Goal: Register for event/course

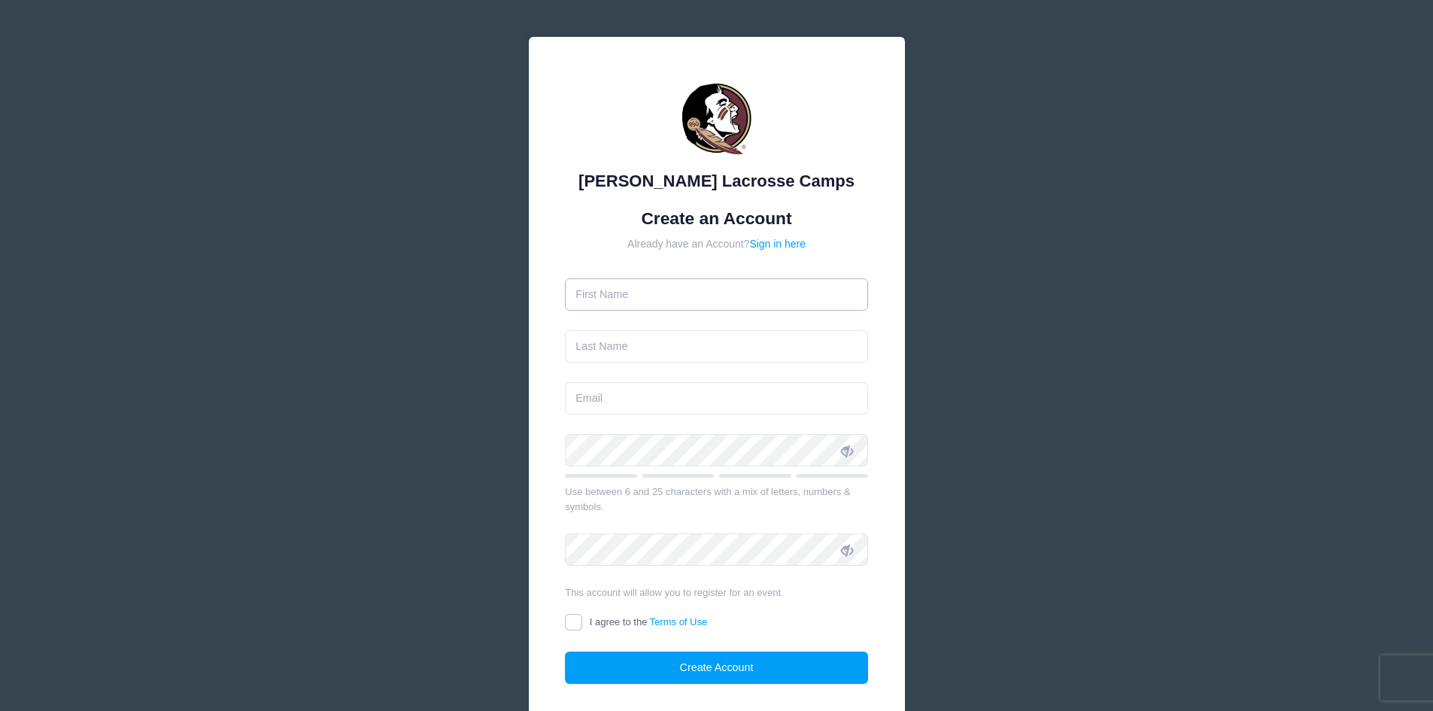
click at [751, 300] on input "text" at bounding box center [716, 294] width 303 height 32
type input "[PERSON_NAME]"
click at [661, 393] on input "email" at bounding box center [716, 398] width 303 height 32
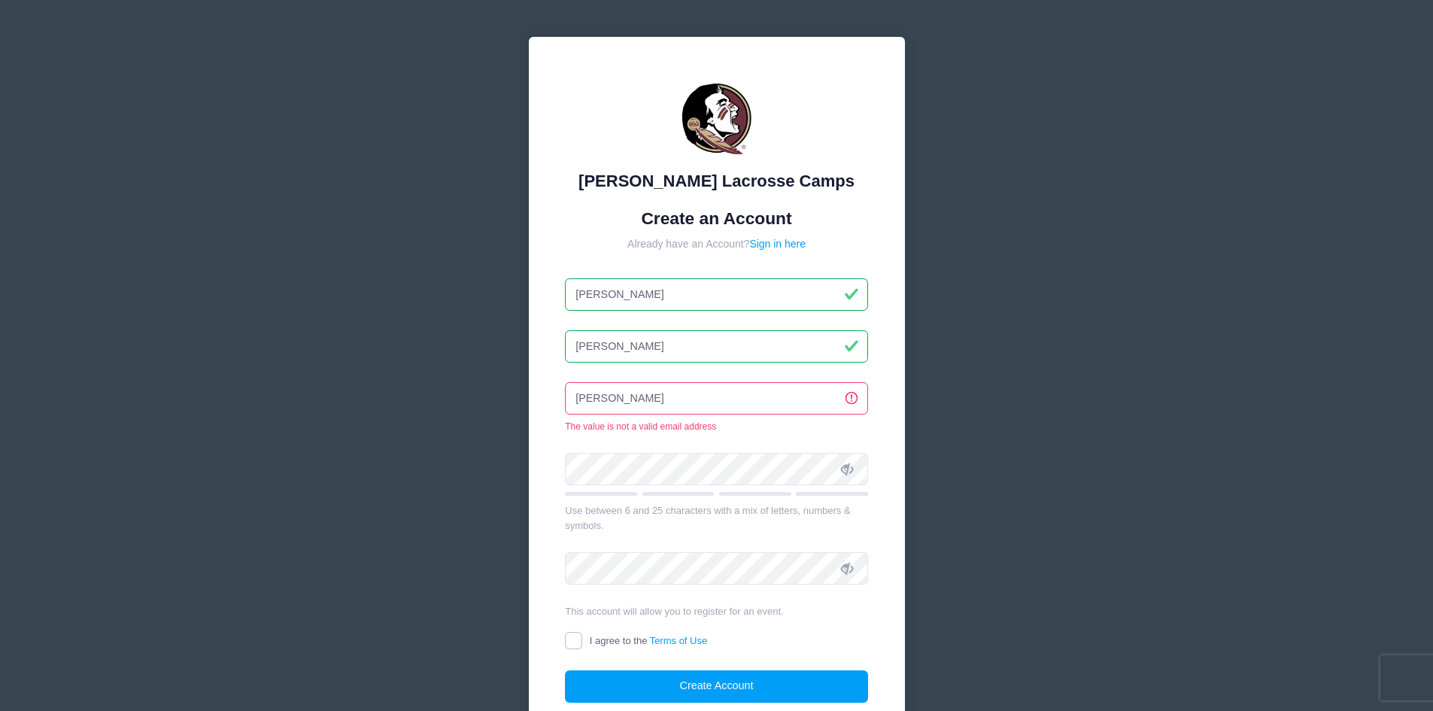
type input "J"
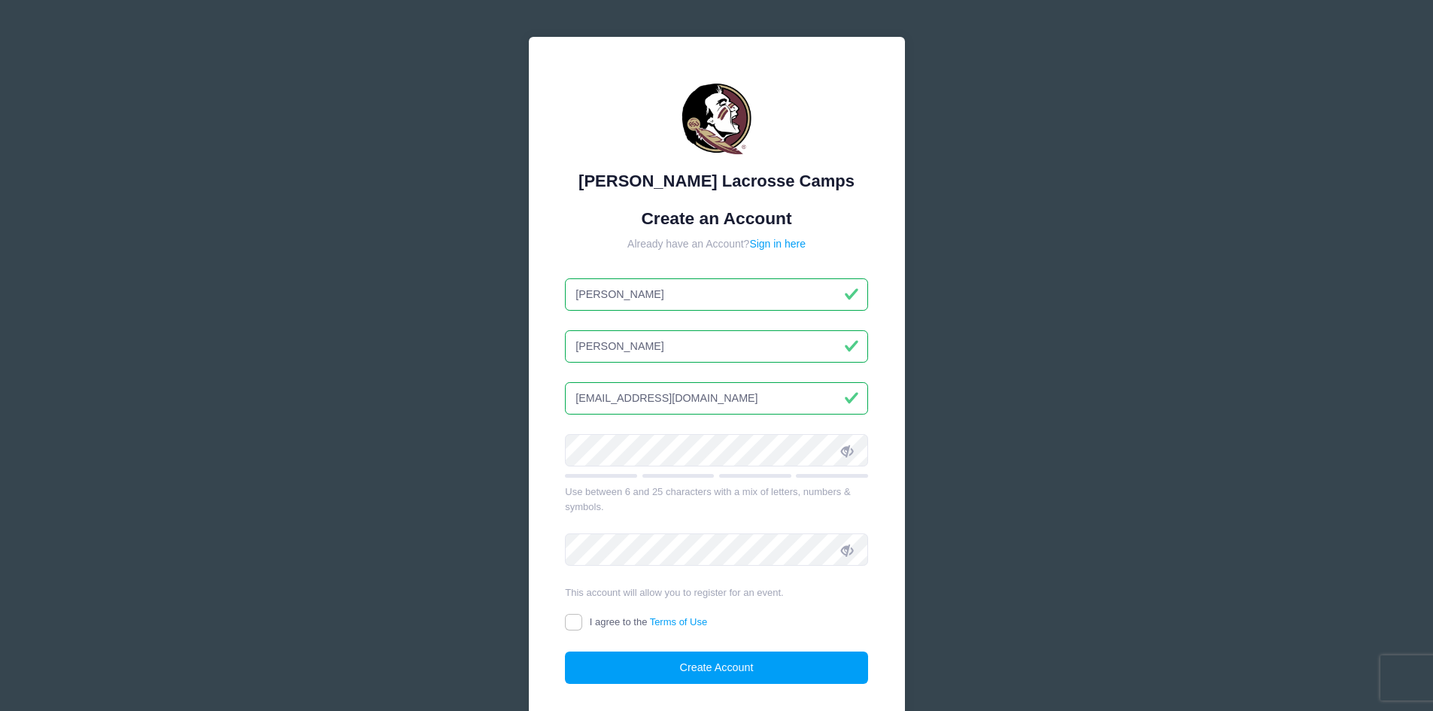
type input "[EMAIL_ADDRESS][DOMAIN_NAME]"
click at [573, 625] on input "I agree to the Terms of Use" at bounding box center [573, 622] width 17 height 17
checkbox input "true"
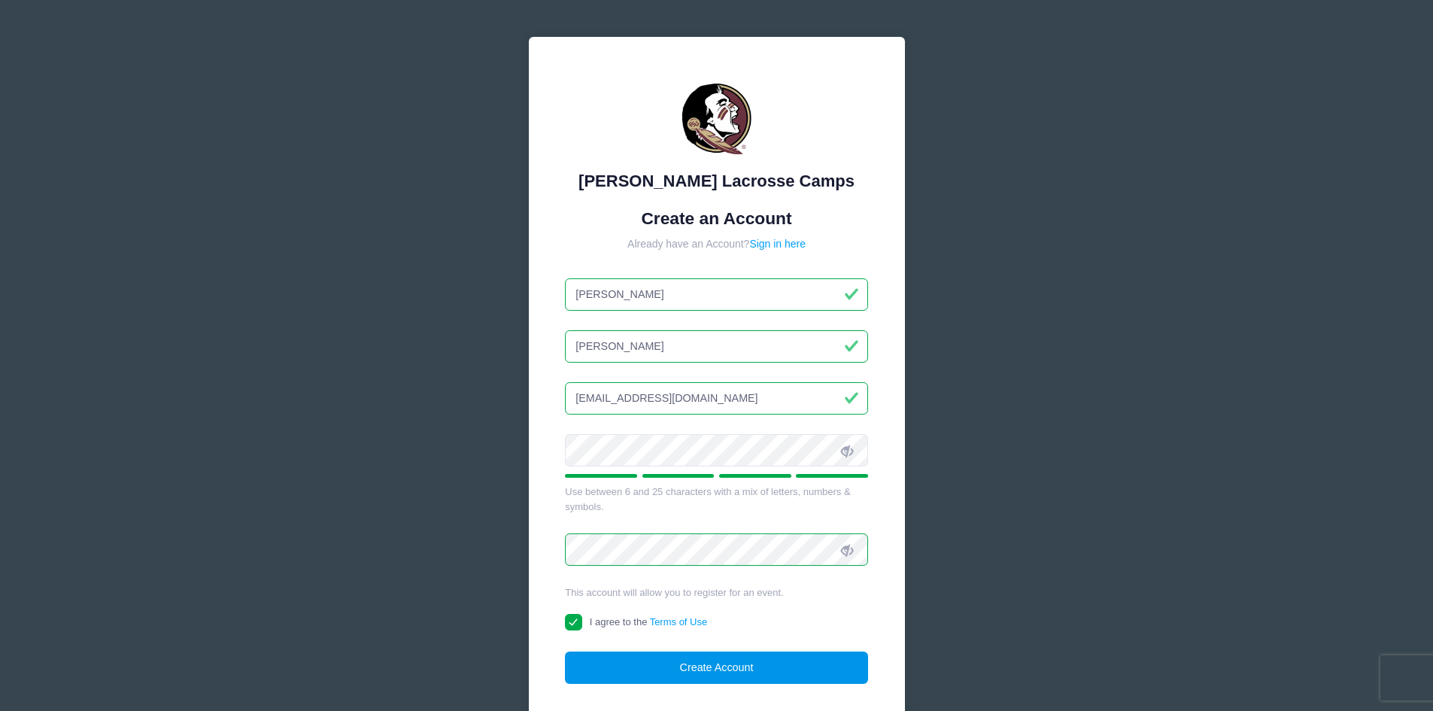
click at [788, 676] on button "Create Account" at bounding box center [716, 668] width 303 height 32
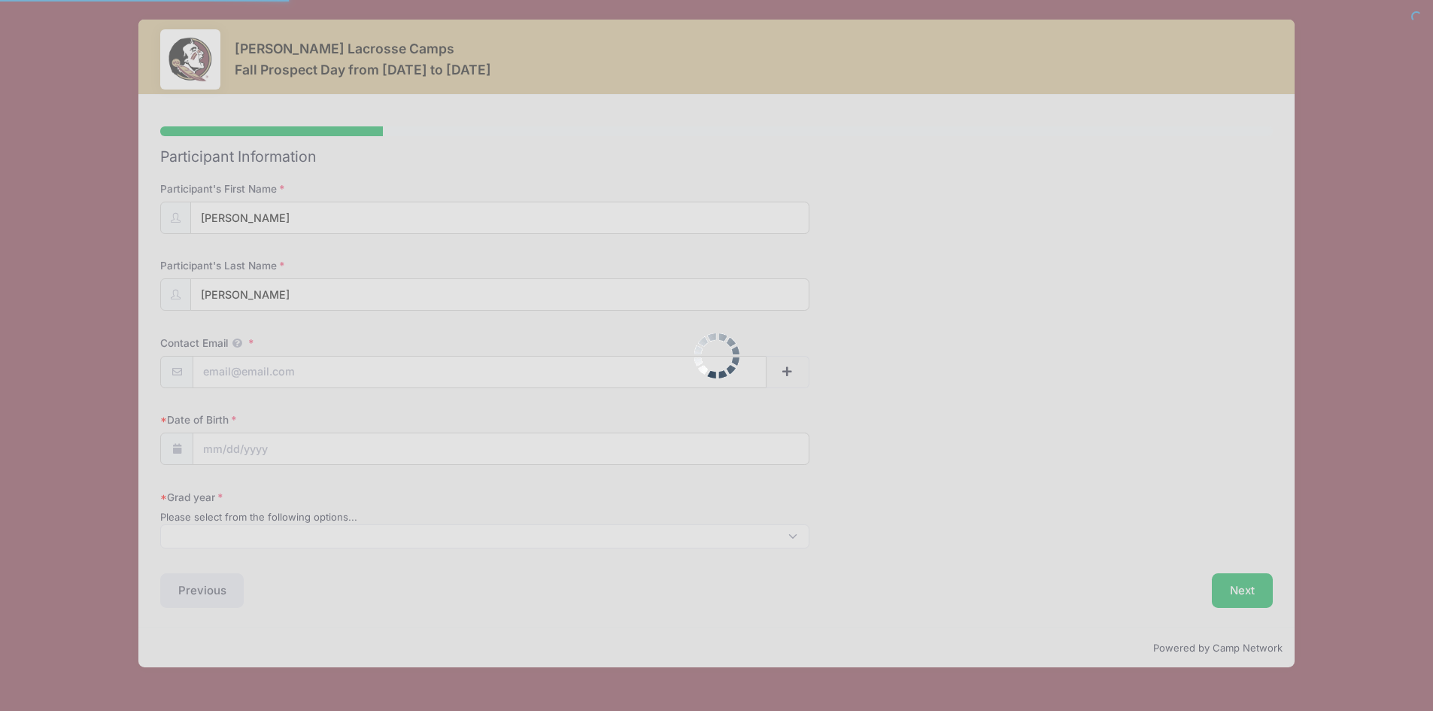
select select
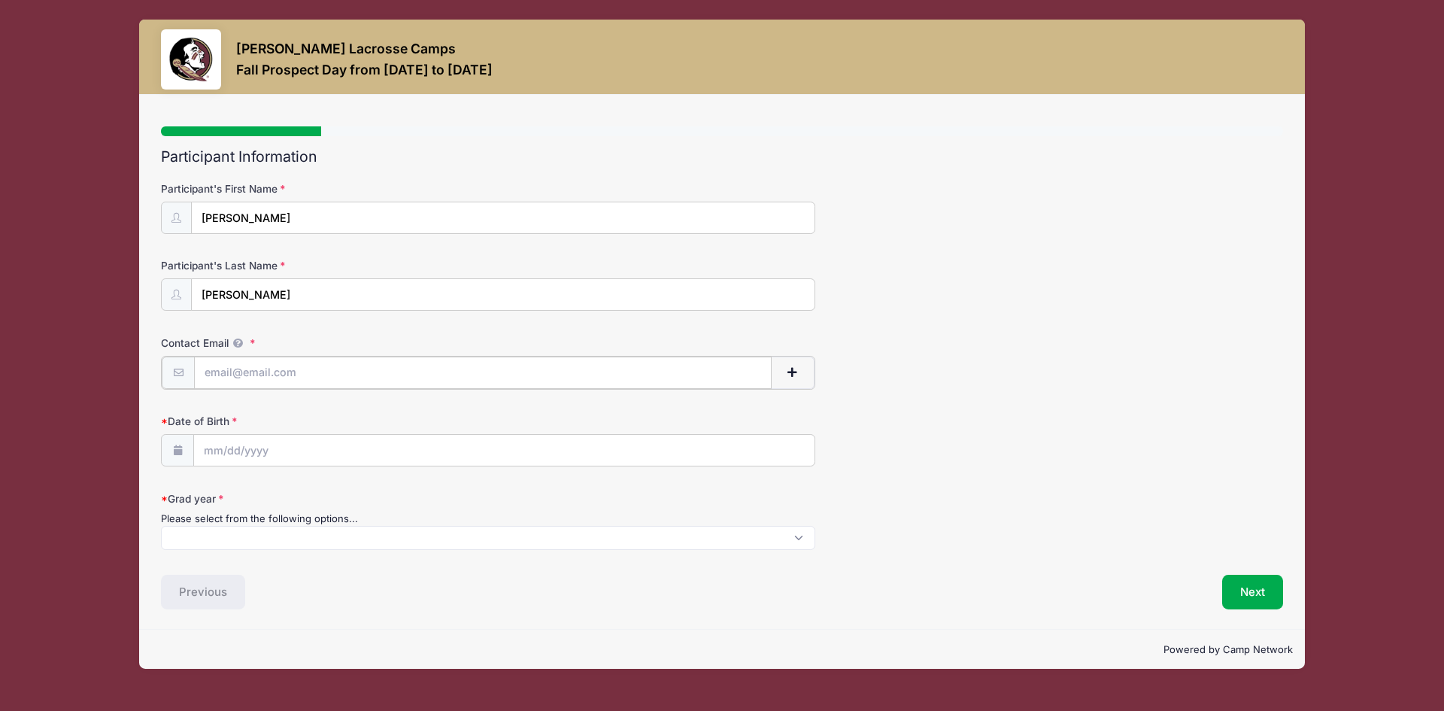
click at [378, 372] on input "Contact Email" at bounding box center [483, 373] width 578 height 32
type input "[EMAIL_ADDRESS][DOMAIN_NAME]"
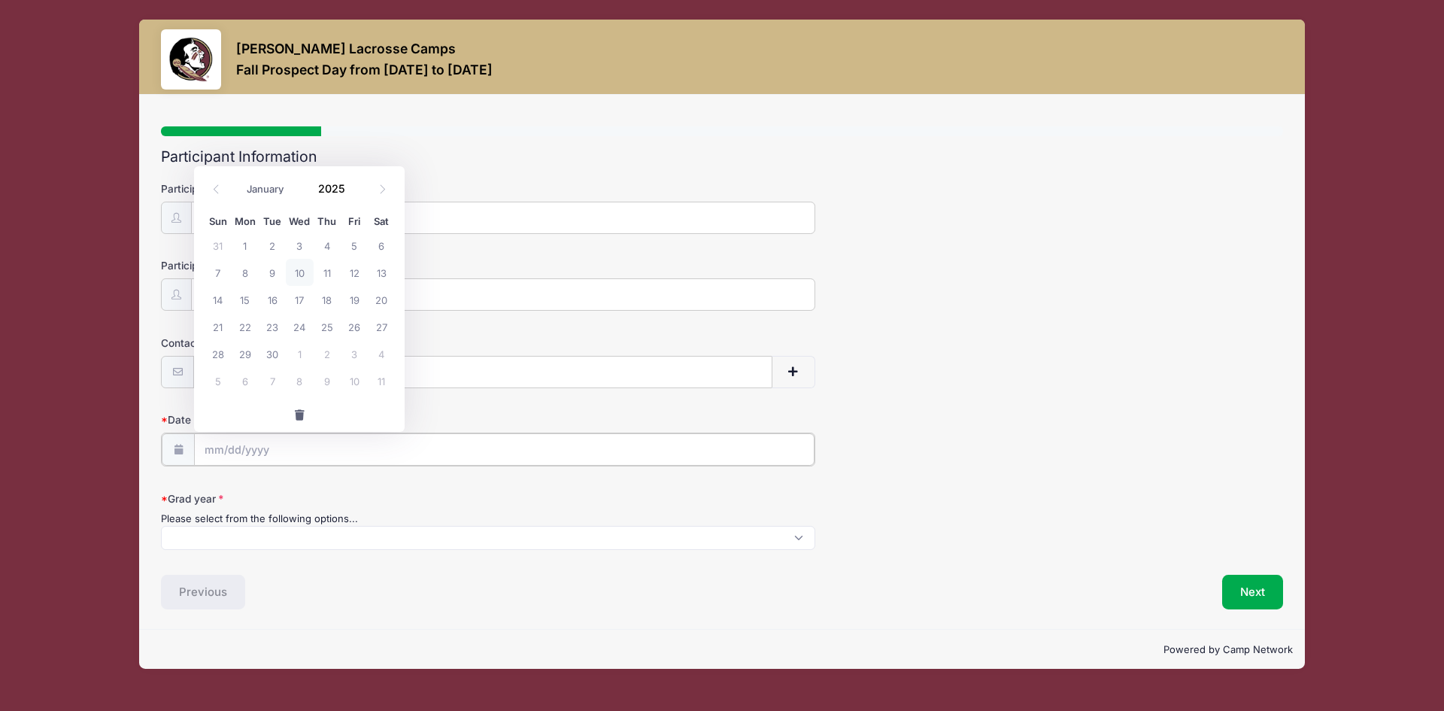
click at [339, 460] on input "Date of Birth" at bounding box center [504, 449] width 621 height 32
click at [349, 448] on input "Date of Birth" at bounding box center [504, 449] width 621 height 32
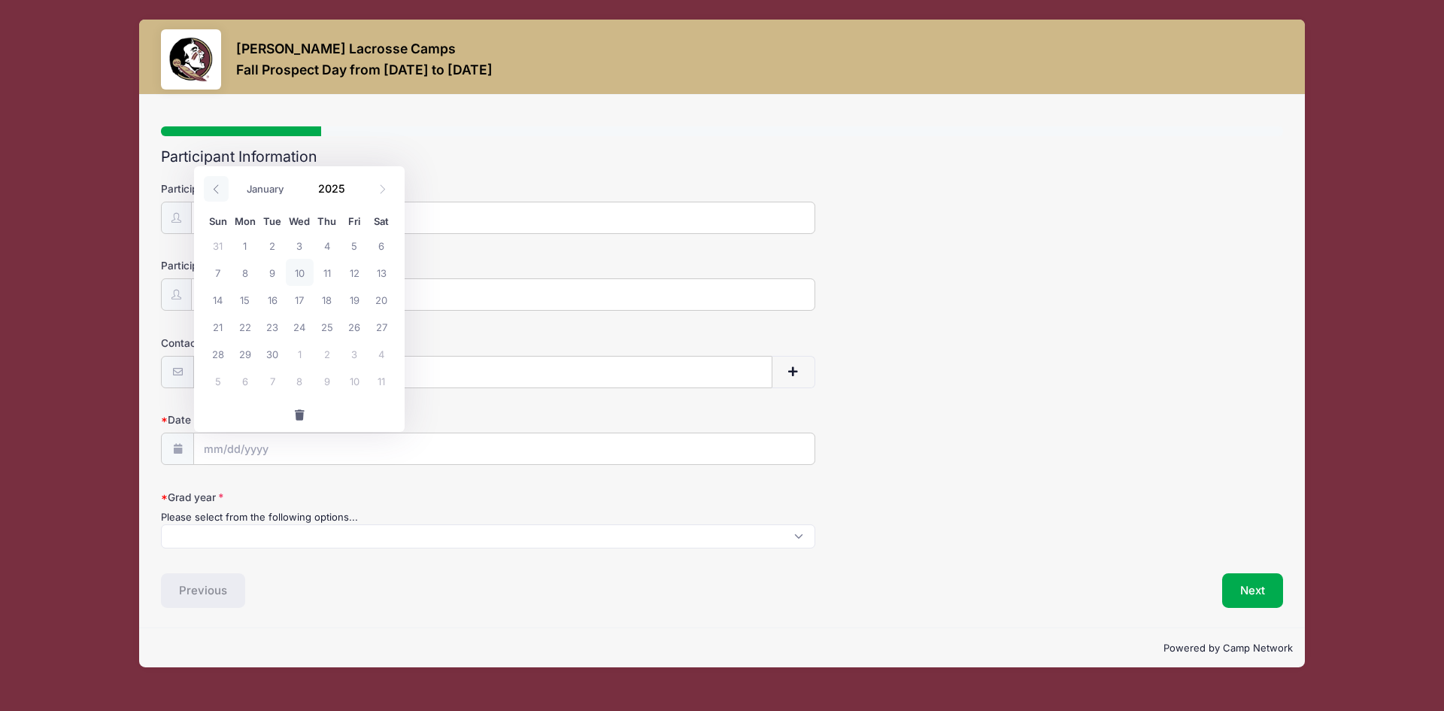
click at [220, 185] on icon at bounding box center [216, 189] width 10 height 10
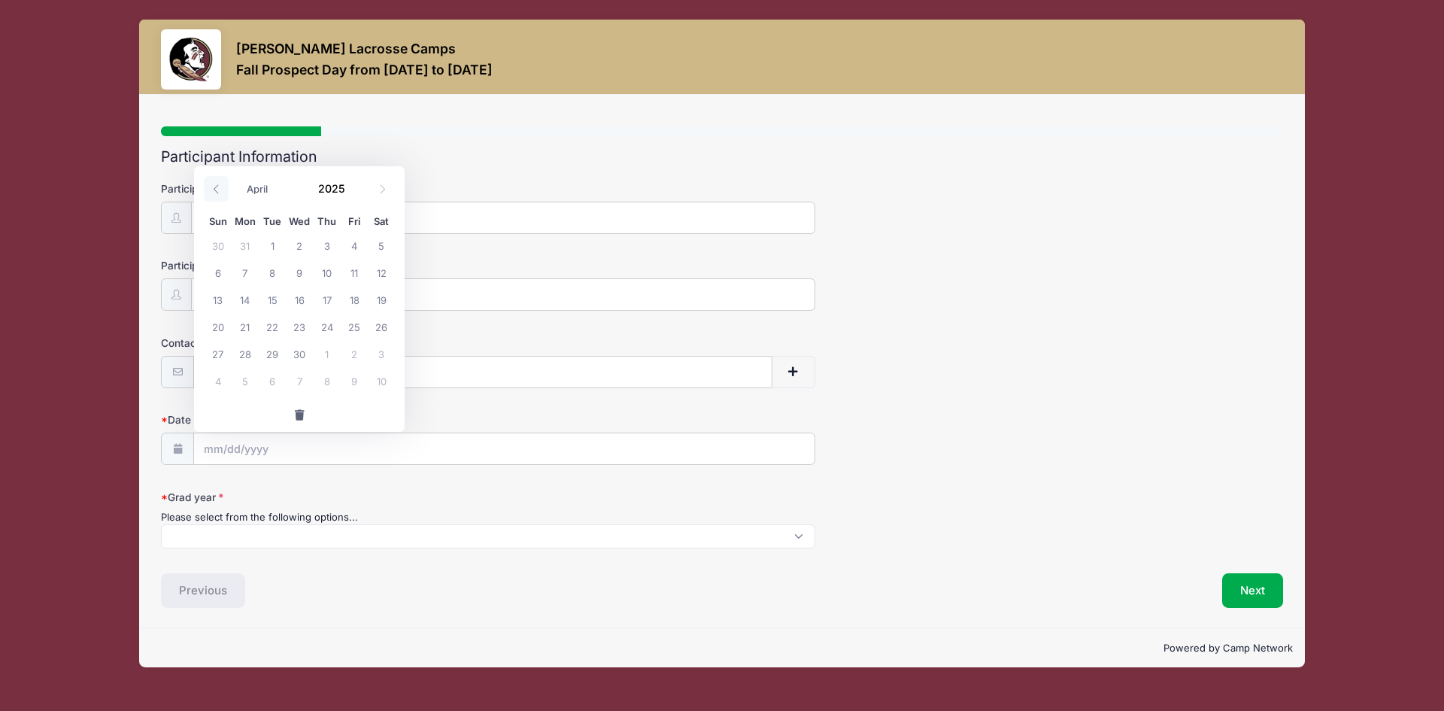
click at [220, 185] on icon at bounding box center [216, 189] width 10 height 10
select select "1"
click at [305, 326] on span "19" at bounding box center [299, 326] width 27 height 27
type input "[DATE]"
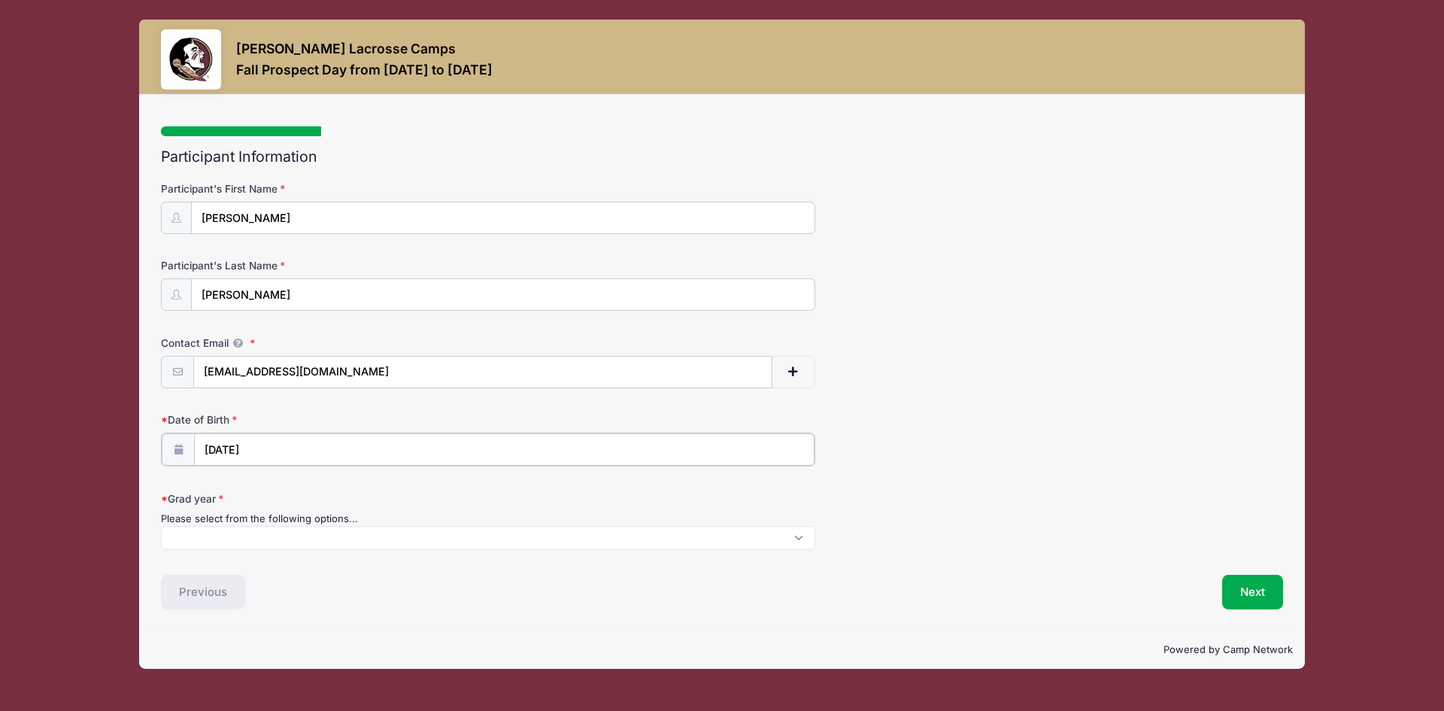
click at [293, 453] on input "[DATE]" at bounding box center [504, 449] width 621 height 32
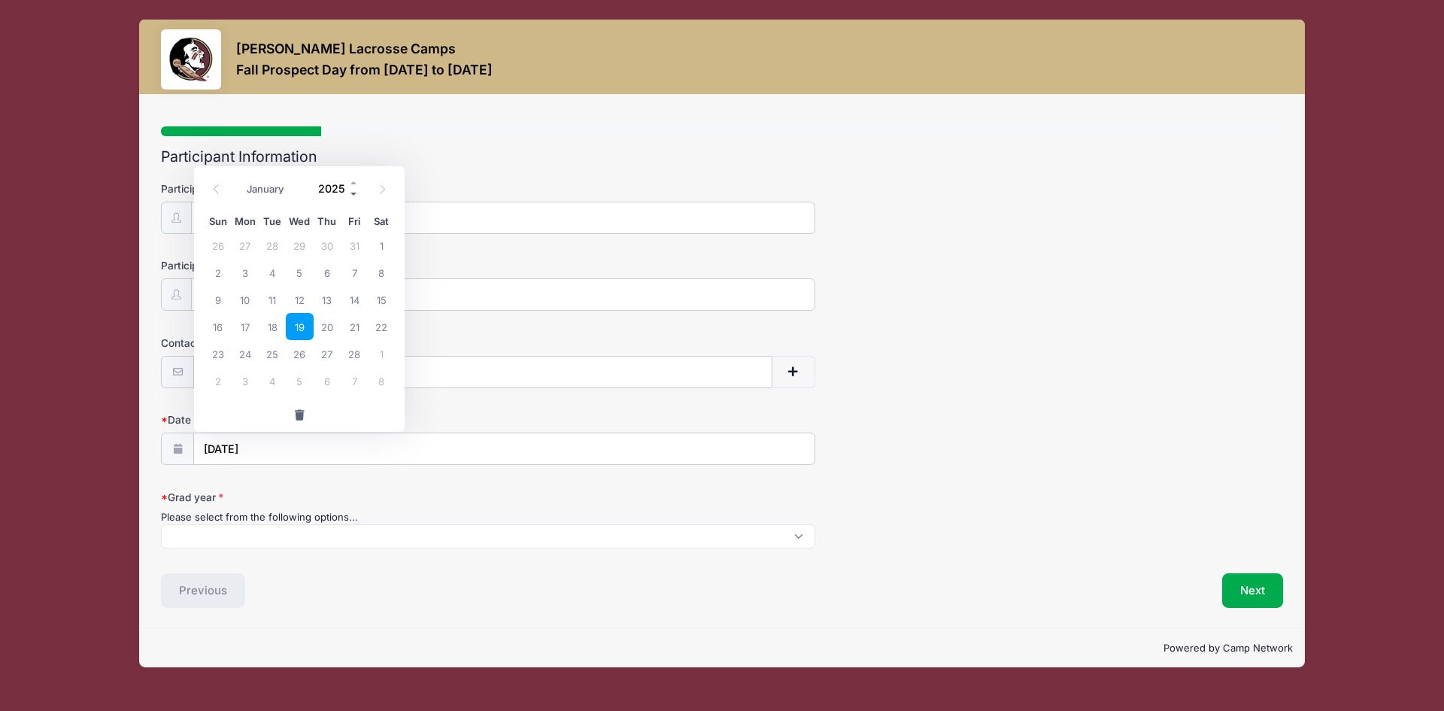
click at [351, 194] on span at bounding box center [354, 193] width 11 height 11
click at [355, 182] on span at bounding box center [354, 182] width 11 height 11
click at [355, 192] on span at bounding box center [354, 193] width 11 height 11
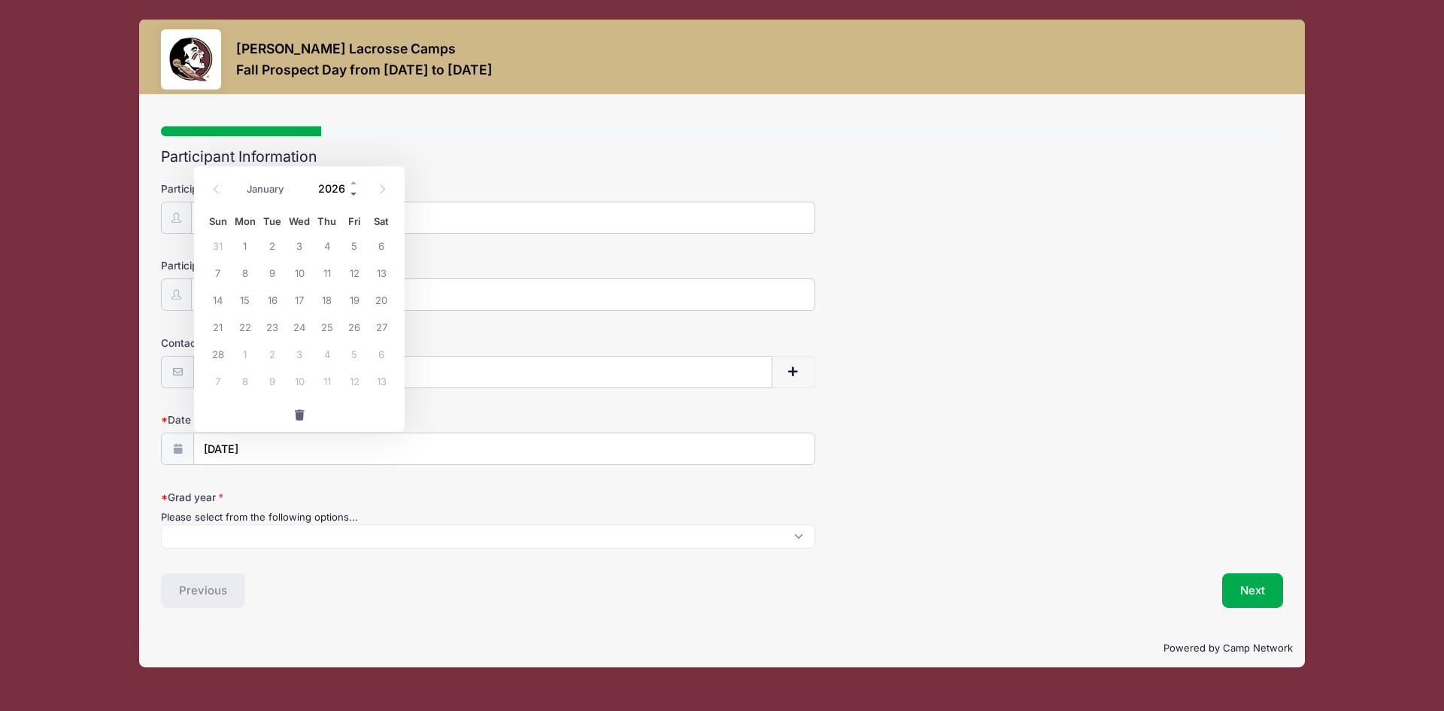
click at [355, 192] on span at bounding box center [354, 193] width 11 height 11
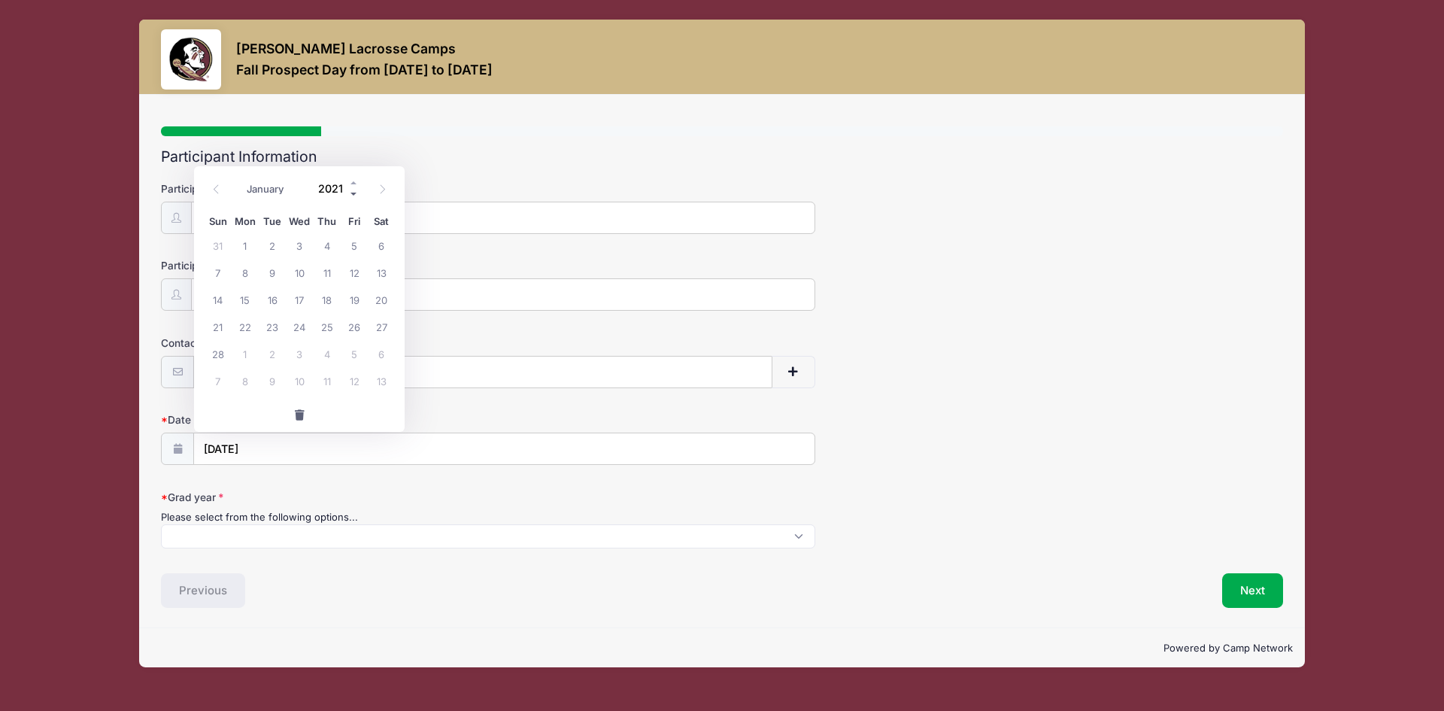
click at [355, 192] on span at bounding box center [354, 193] width 11 height 11
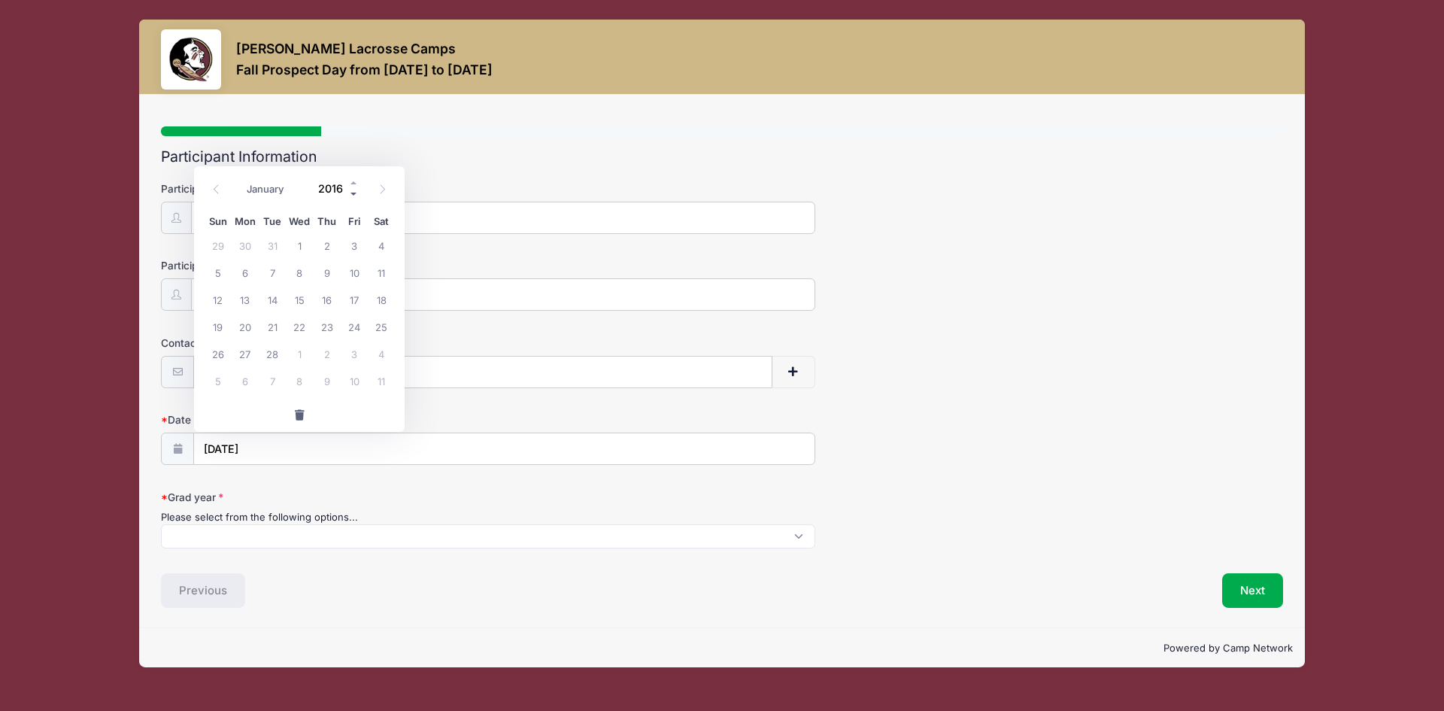
click at [355, 192] on span at bounding box center [354, 193] width 11 height 11
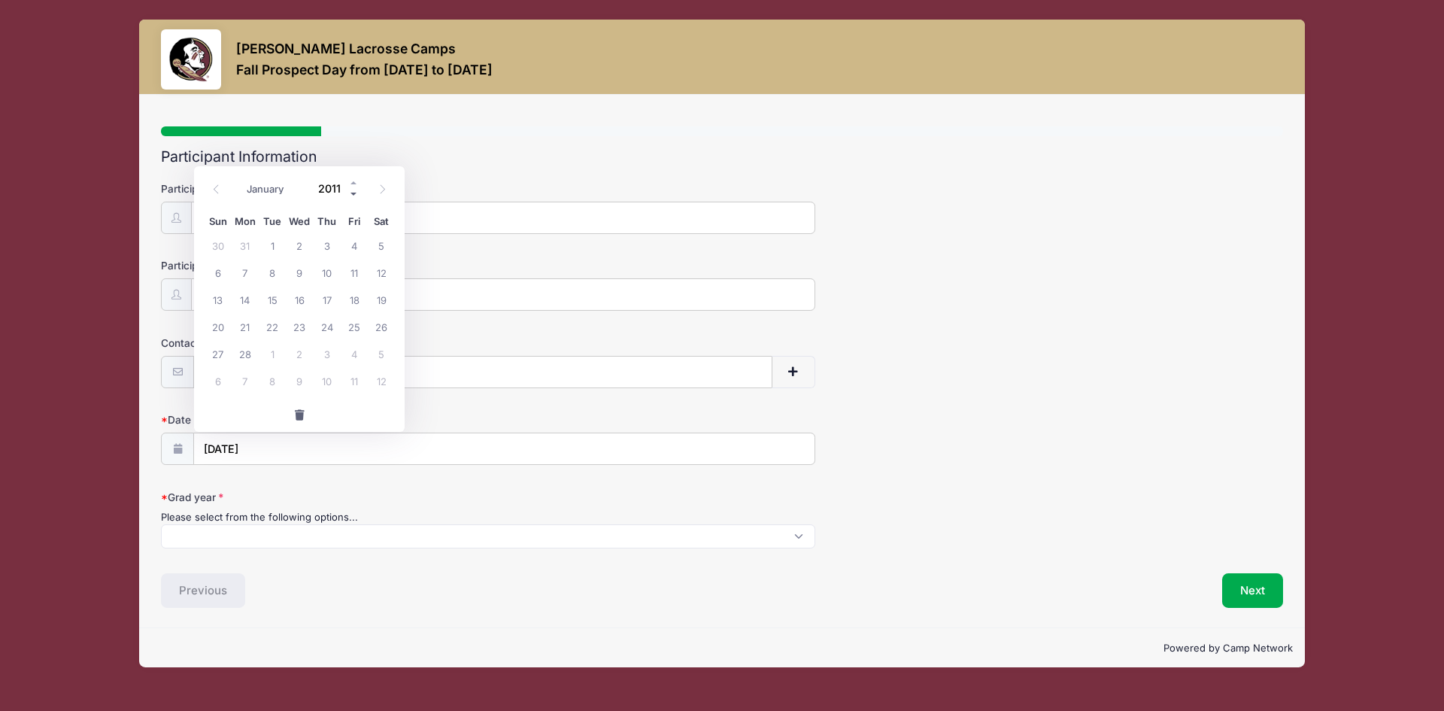
click at [355, 192] on span at bounding box center [354, 193] width 11 height 11
type input "2010"
click at [532, 162] on h2 "Participant Information" at bounding box center [722, 156] width 1122 height 17
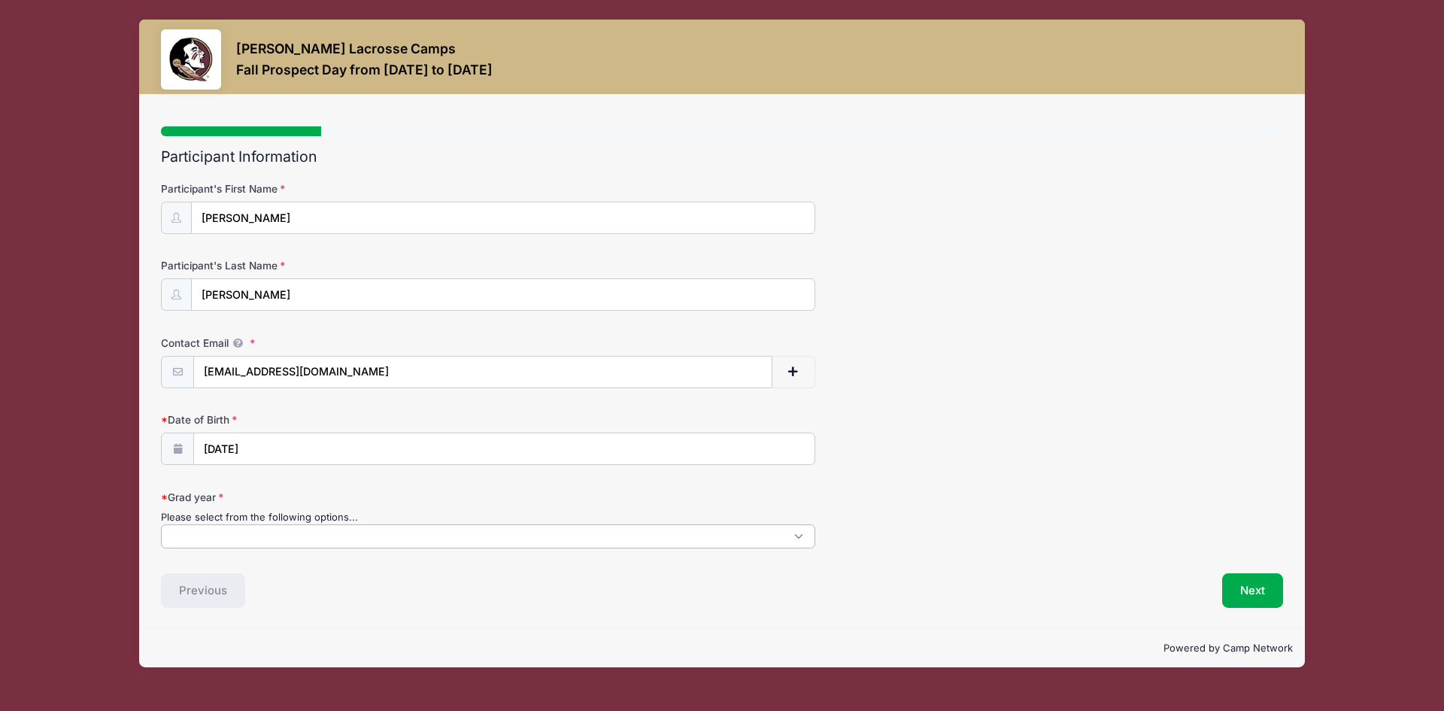
scroll to position [1, 0]
click at [278, 539] on span at bounding box center [488, 536] width 655 height 24
select select "2028"
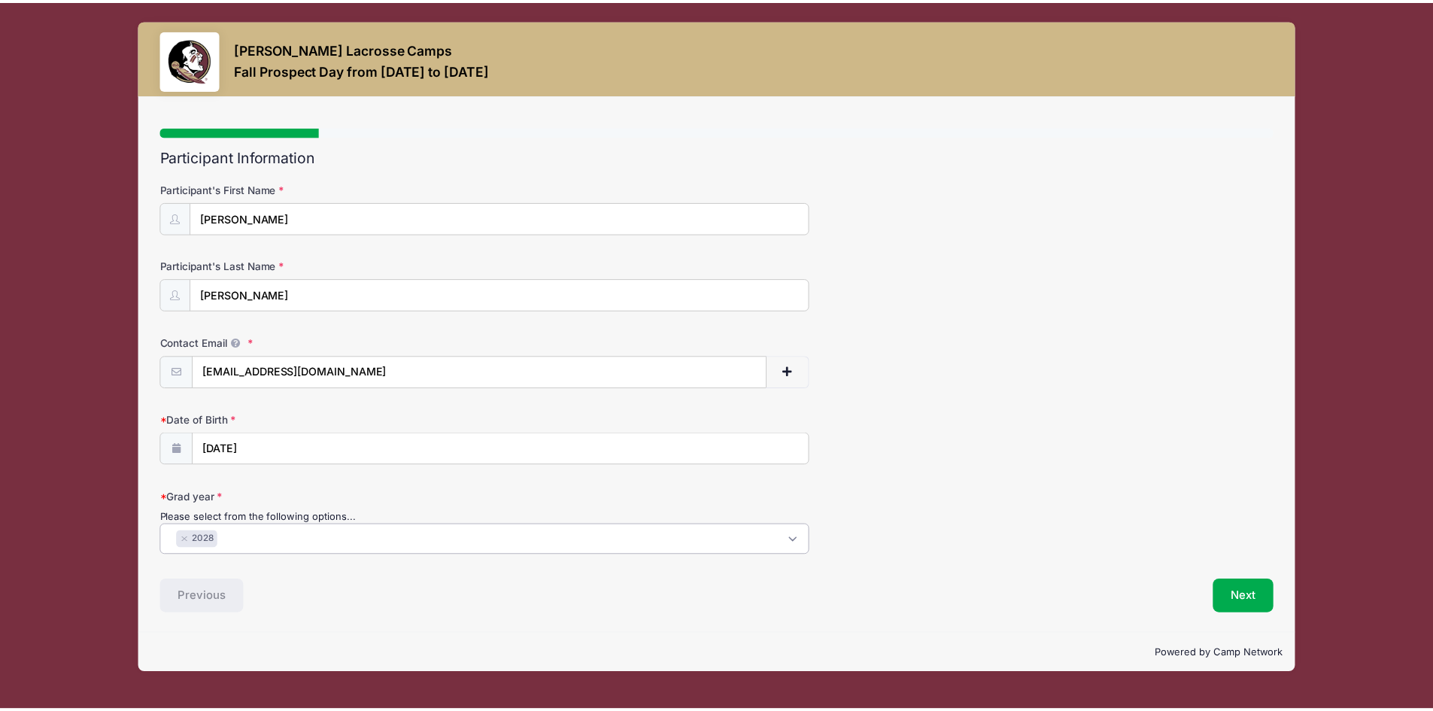
scroll to position [14, 0]
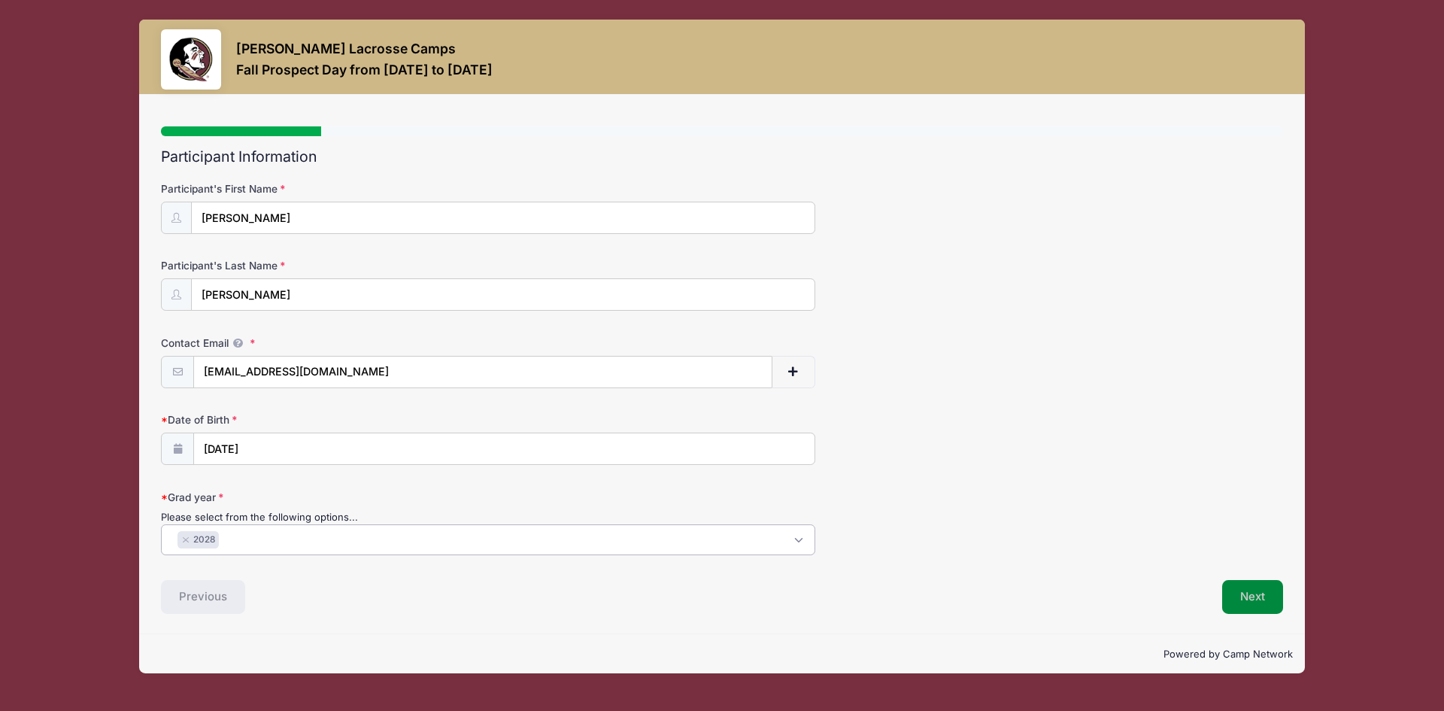
click at [1243, 599] on button "Next" at bounding box center [1253, 597] width 61 height 35
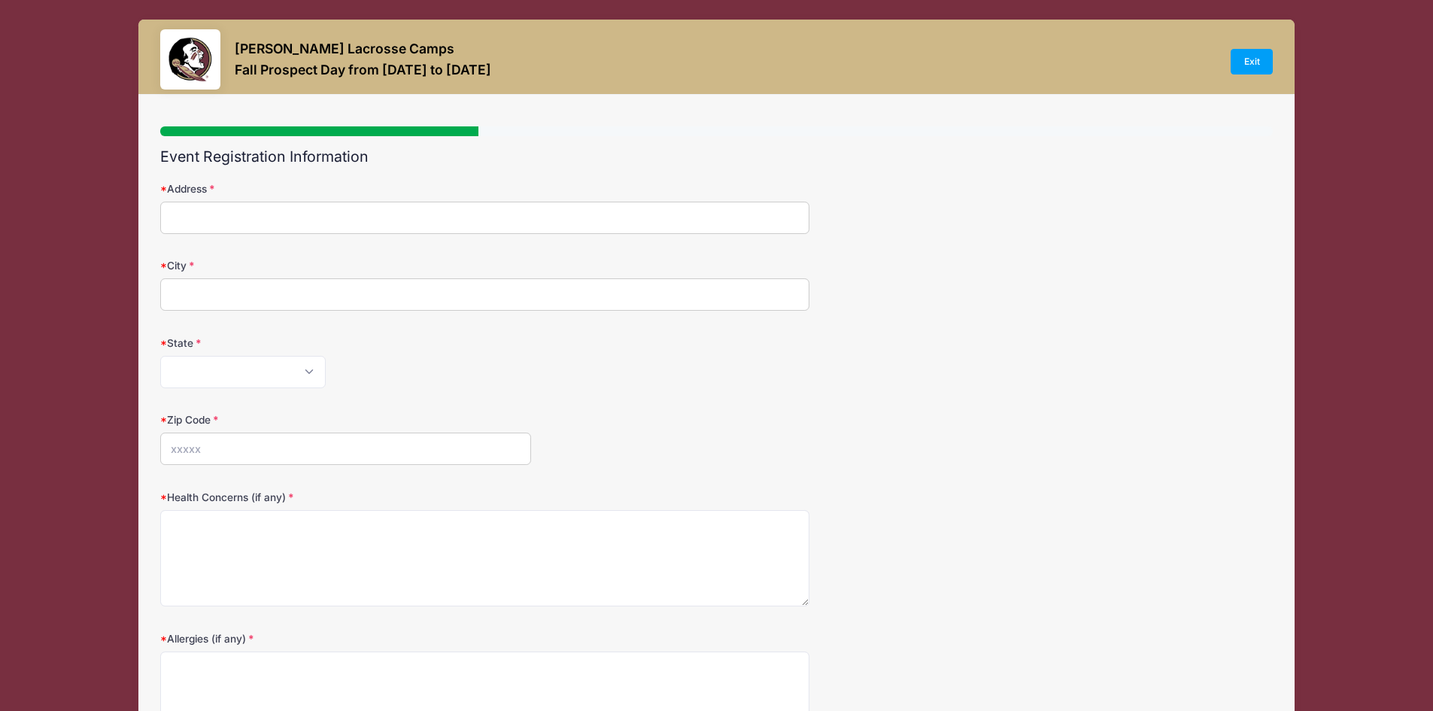
click at [327, 210] on input "Address" at bounding box center [484, 218] width 649 height 32
type input "[STREET_ADDRESS]"
type input "Boca Raton"
select select "FL"
click at [245, 446] on input "Zip Code" at bounding box center [345, 449] width 371 height 32
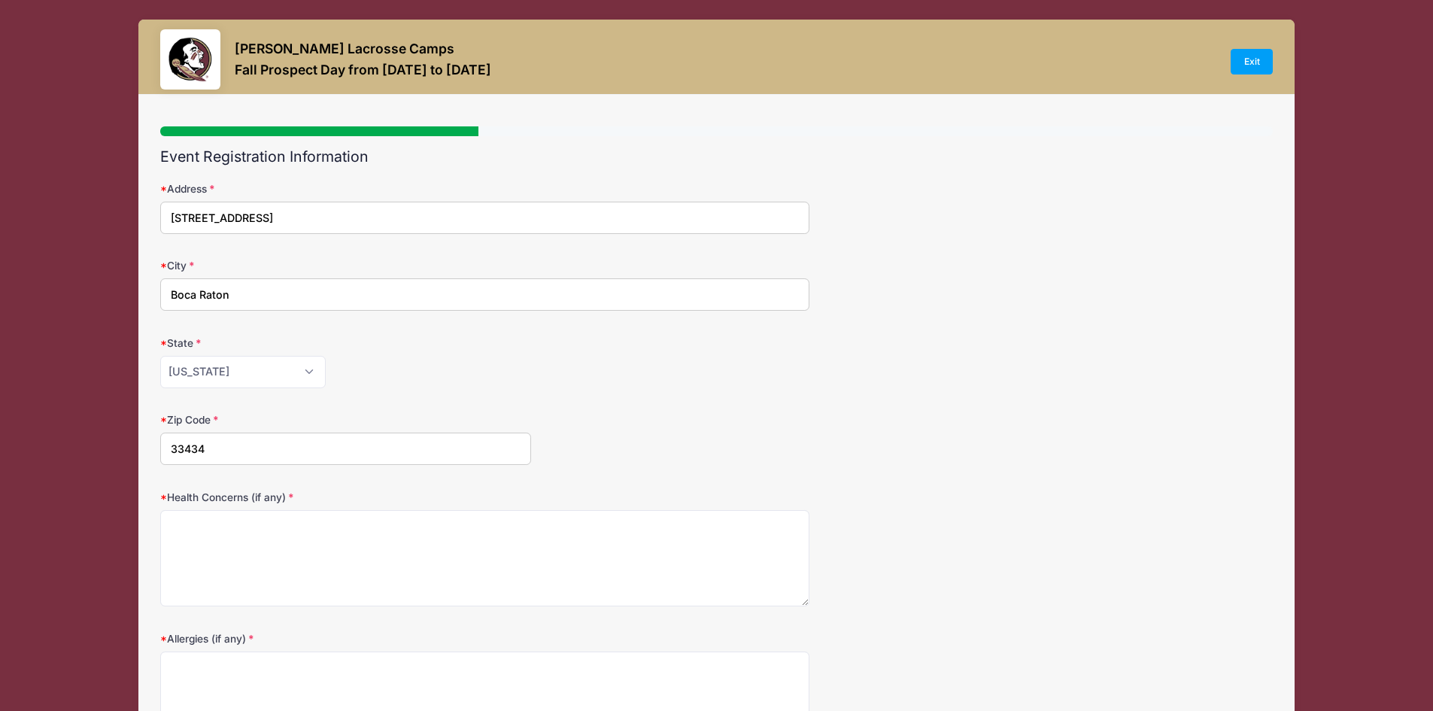
scroll to position [150, 0]
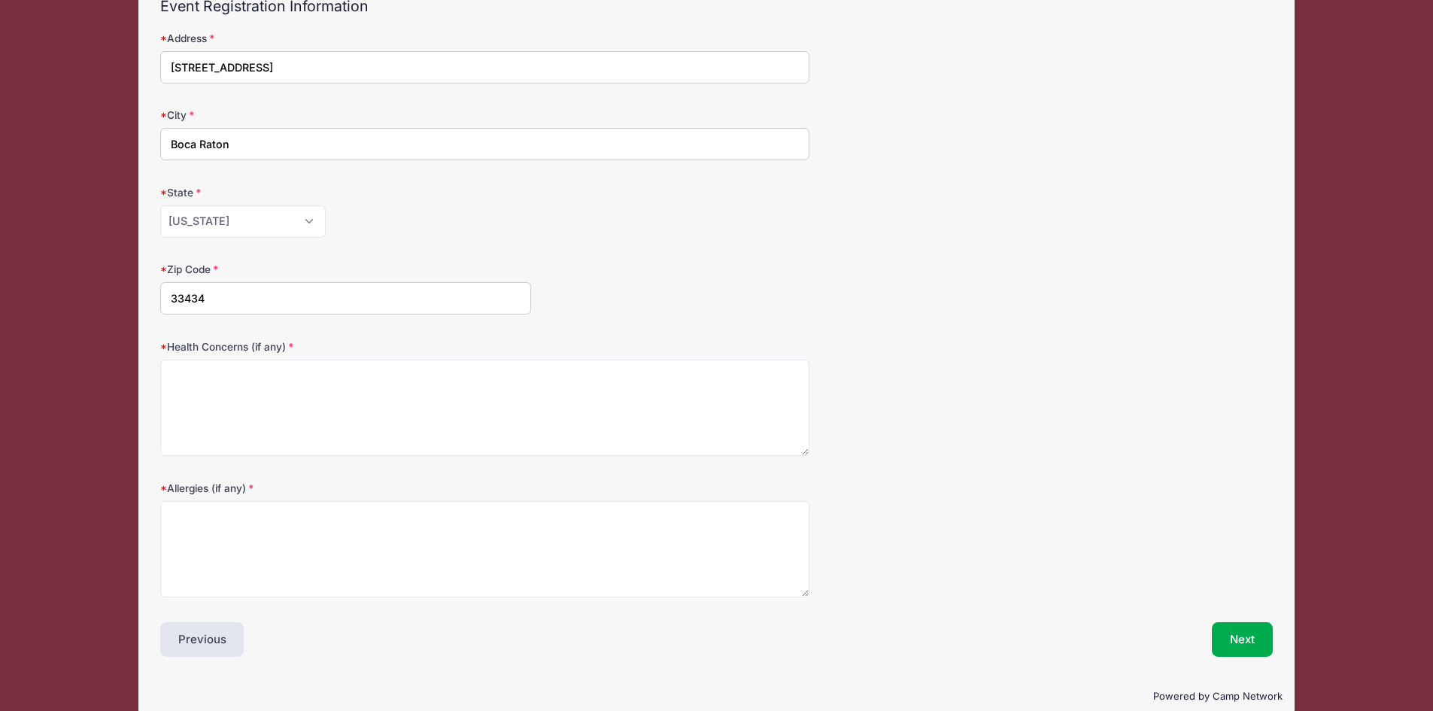
type input "33434"
click at [314, 390] on textarea "Health Concerns (if any)" at bounding box center [484, 408] width 649 height 97
type textarea "none"
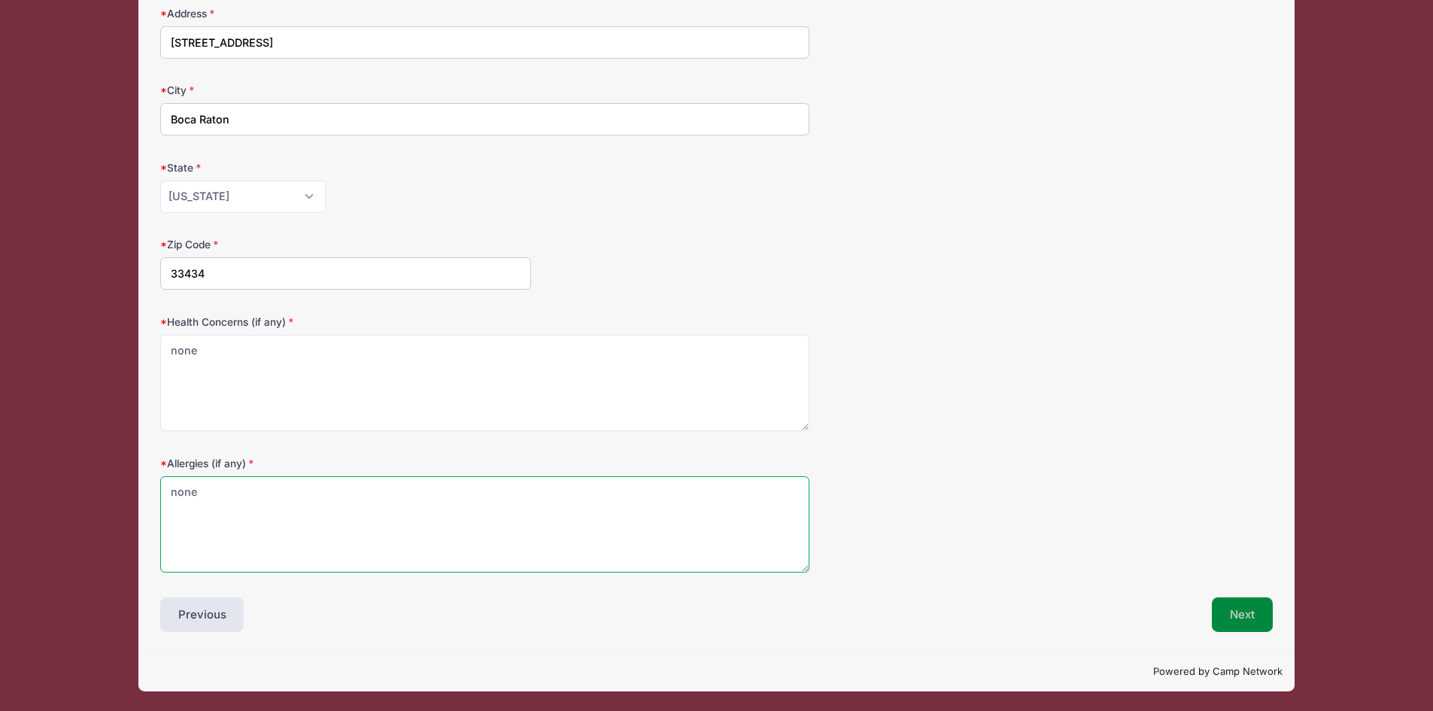
type textarea "none"
click at [1241, 615] on button "Next" at bounding box center [1242, 614] width 61 height 35
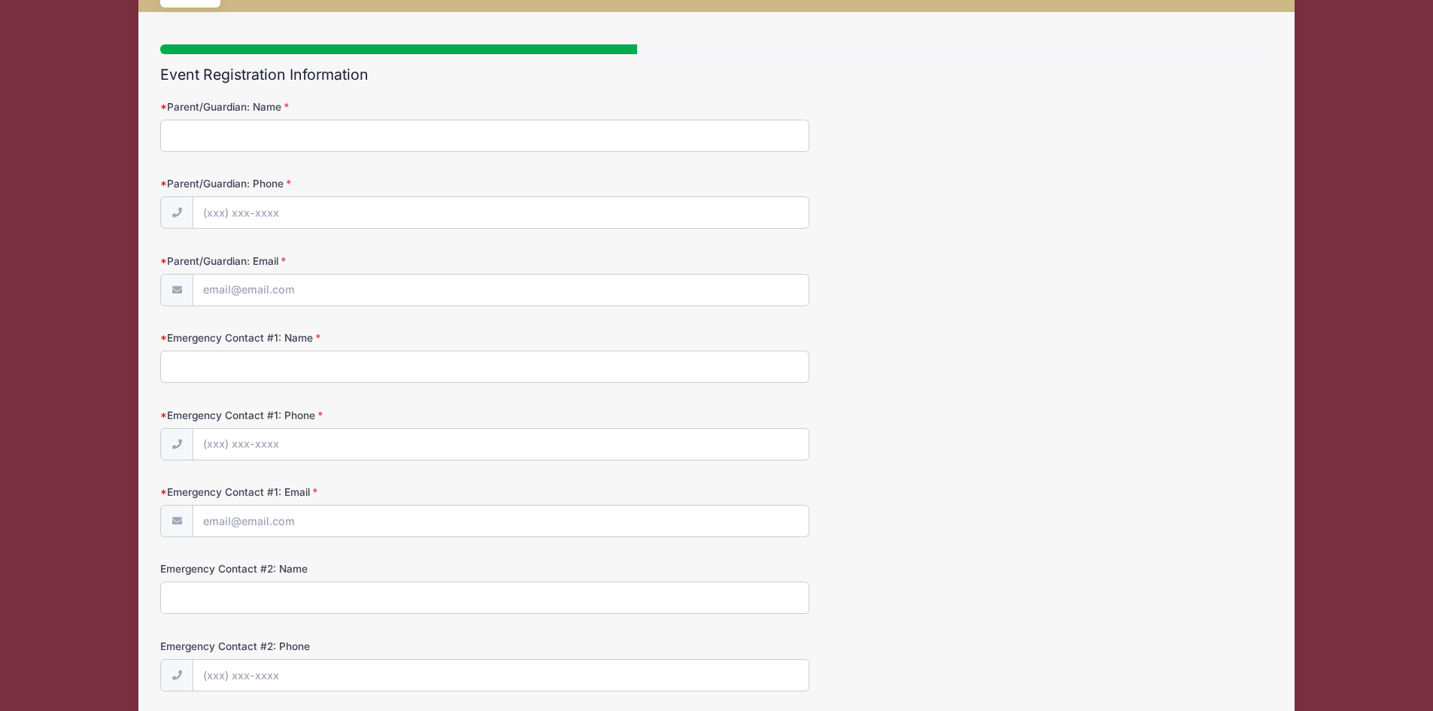
scroll to position [0, 0]
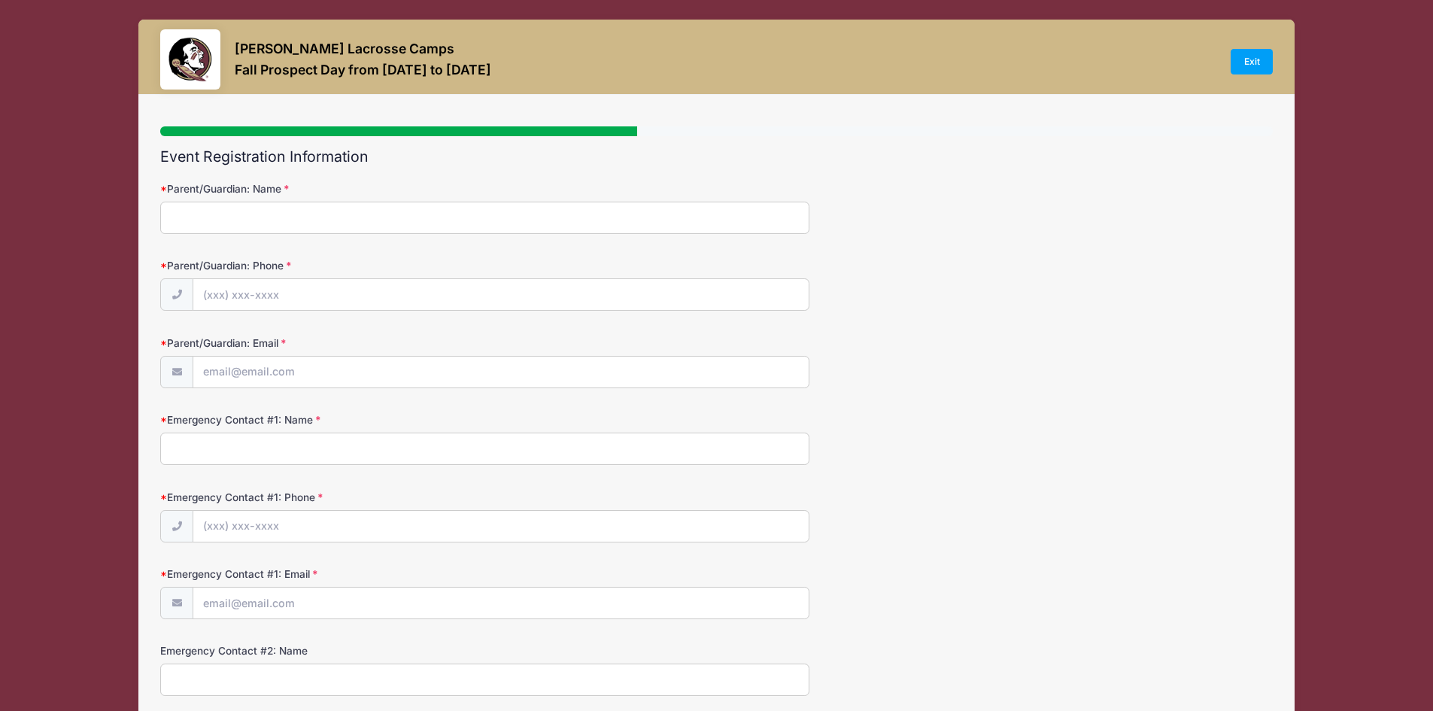
click at [315, 217] on input "Parent/Guardian: Name" at bounding box center [484, 218] width 649 height 32
type input "[PERSON_NAME]"
click at [288, 299] on input "Parent/Guardian: Phone" at bounding box center [500, 295] width 615 height 32
type input "[PHONE_NUMBER]"
click at [302, 364] on input "Parent/Guardian: Email" at bounding box center [500, 373] width 615 height 32
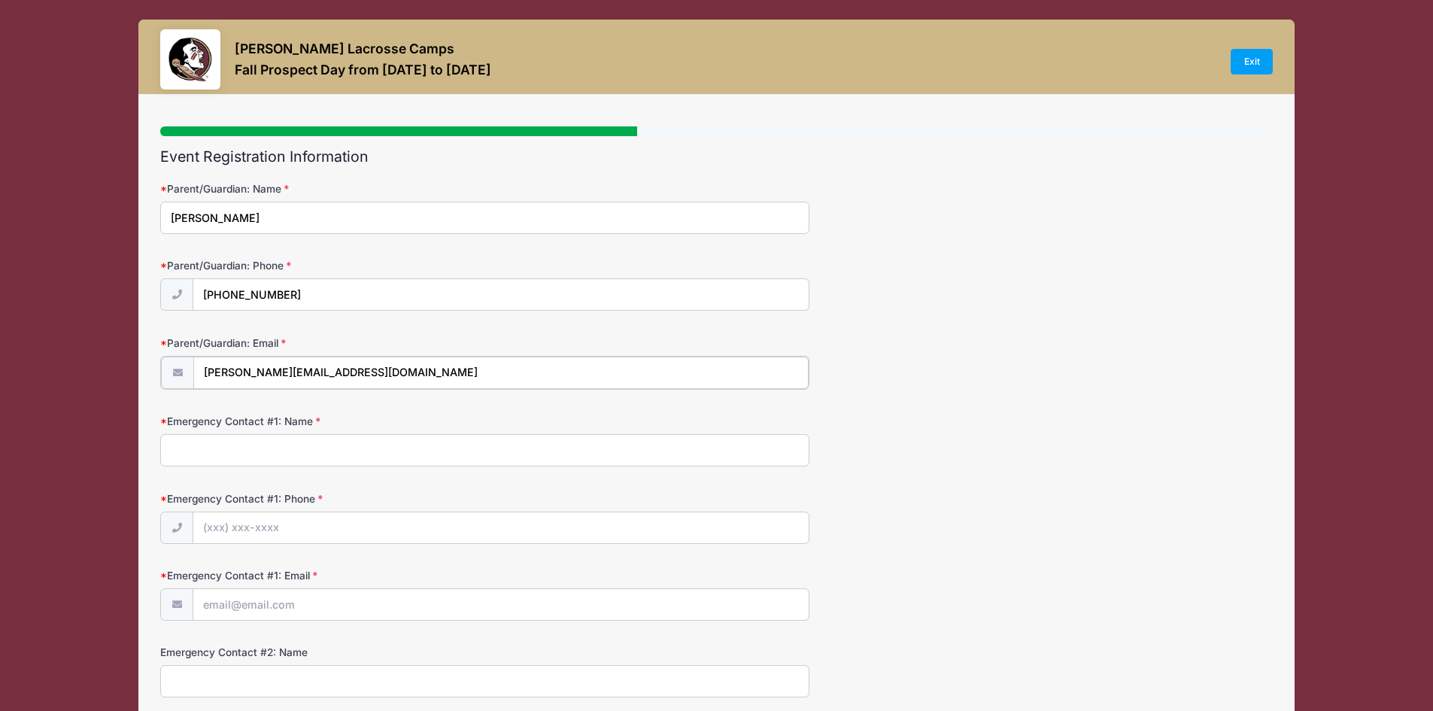
type input "[PERSON_NAME][EMAIL_ADDRESS][DOMAIN_NAME]"
click at [315, 445] on input "Emergency Contact #1: Name" at bounding box center [484, 449] width 649 height 32
type input "[PERSON_NAME]"
click at [295, 518] on input "Emergency Contact #1: Phone" at bounding box center [500, 527] width 615 height 32
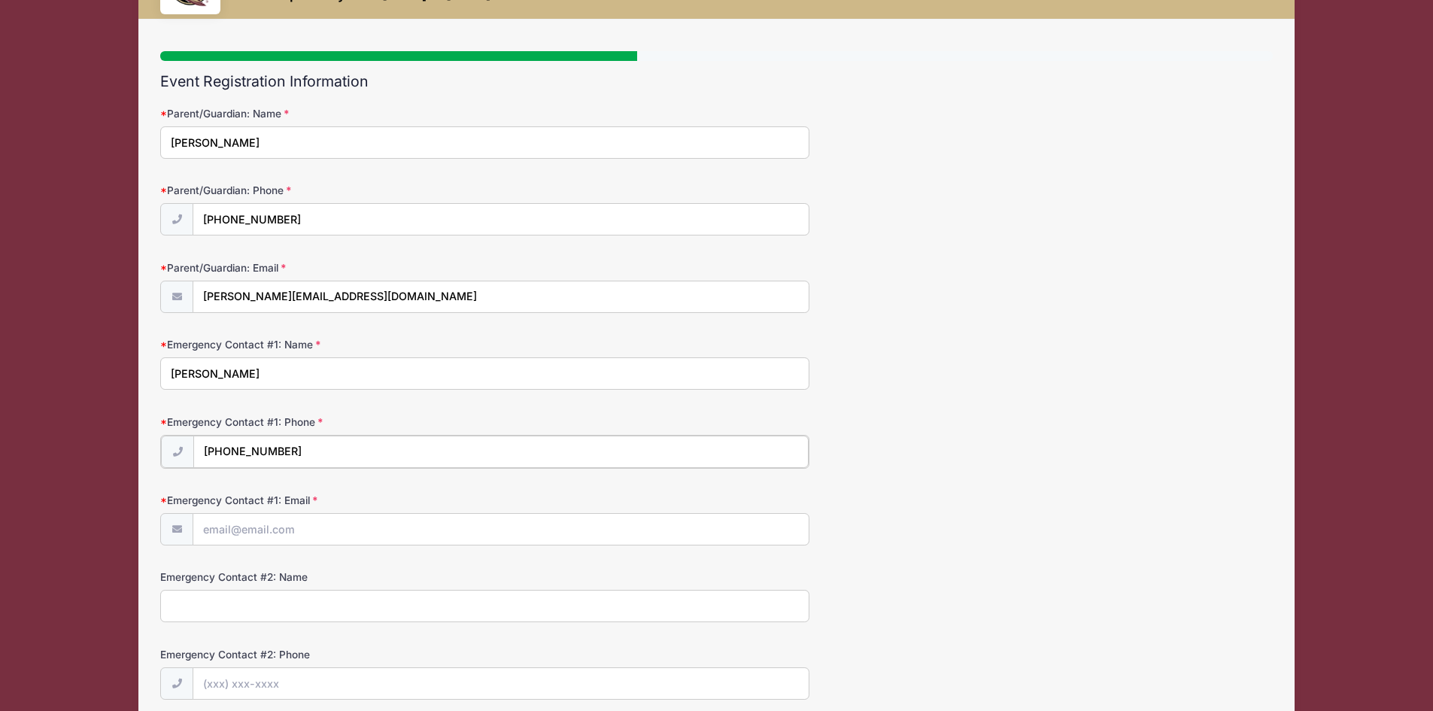
type input "[PHONE_NUMBER]"
click at [315, 528] on input "Emergency Contact #1: Email" at bounding box center [500, 528] width 615 height 32
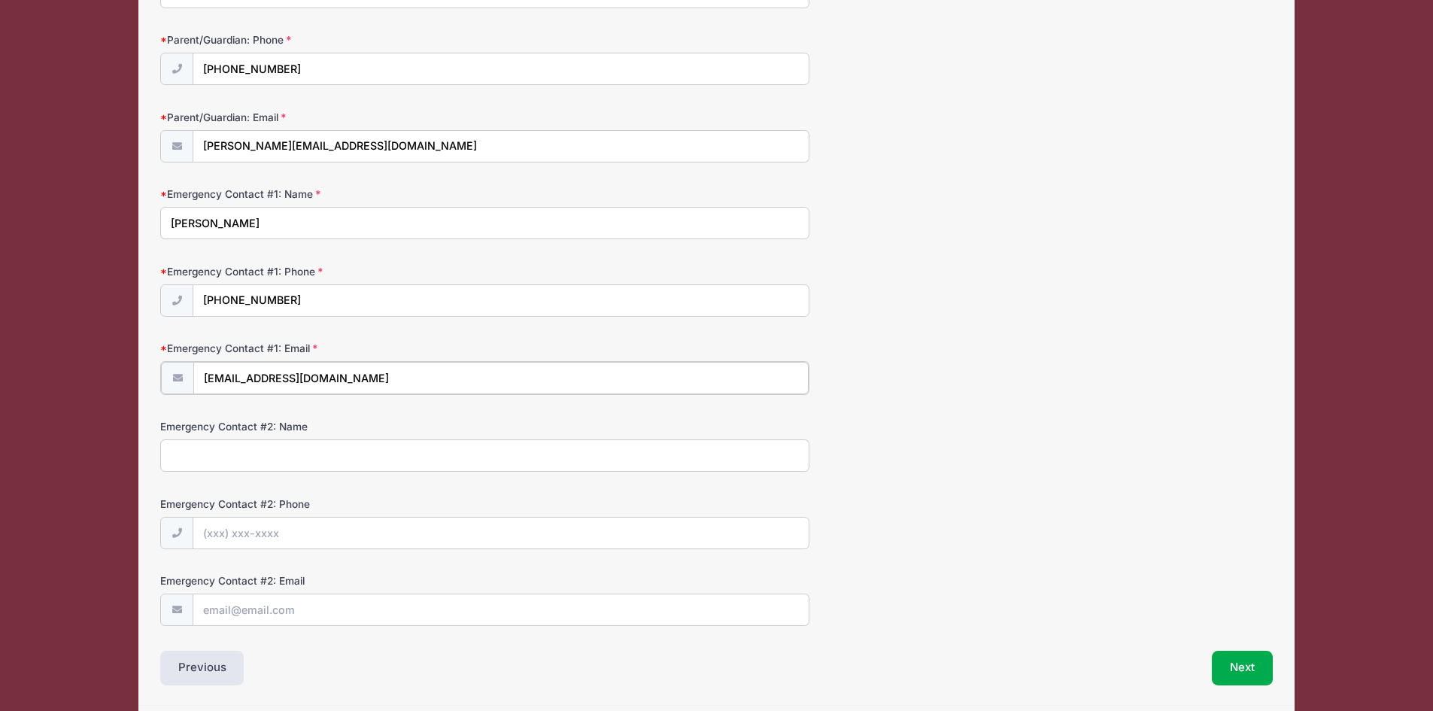
type input "[EMAIL_ADDRESS][DOMAIN_NAME]"
click at [369, 533] on input "Emergency Contact #2: Phone" at bounding box center [500, 532] width 615 height 32
type input "[PHONE_NUMBER]"
click at [314, 531] on input "[PHONE_NUMBER]" at bounding box center [500, 532] width 615 height 32
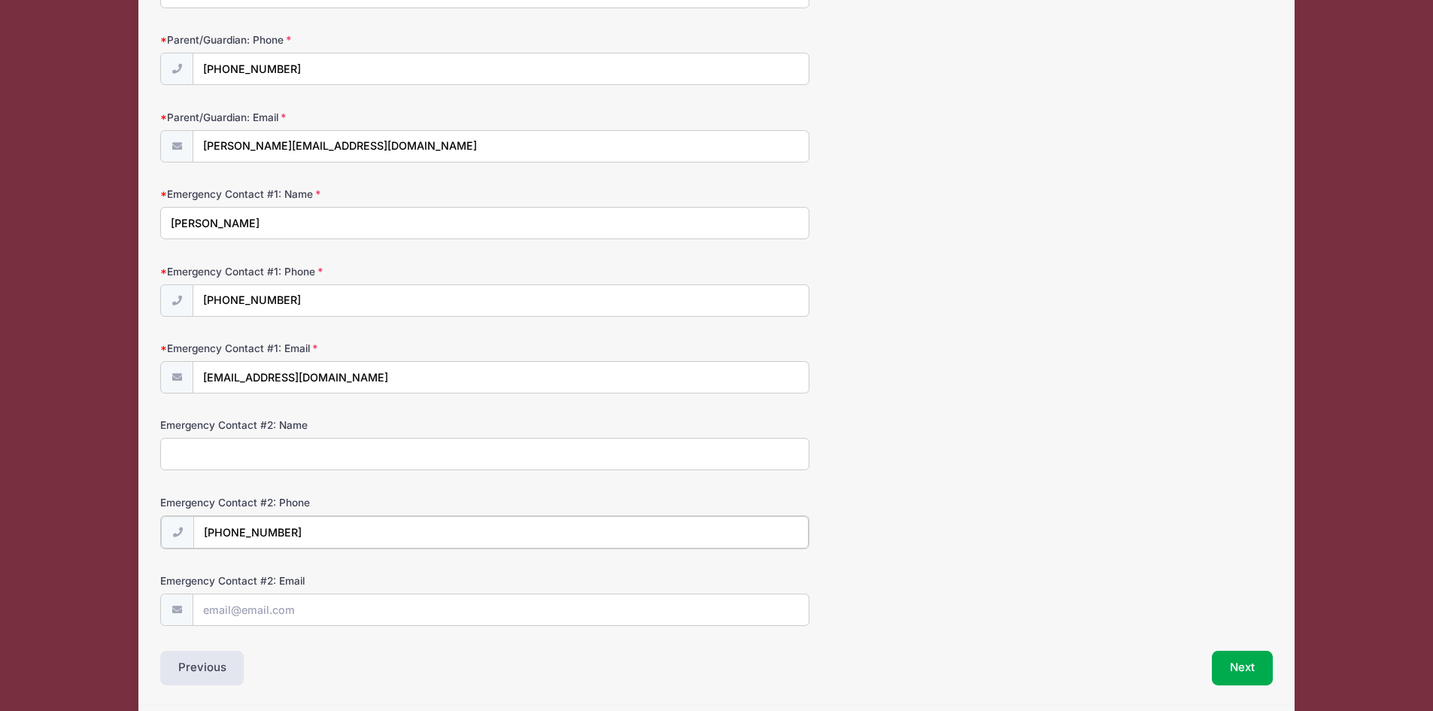
click at [314, 531] on input "[PHONE_NUMBER]" at bounding box center [500, 532] width 615 height 32
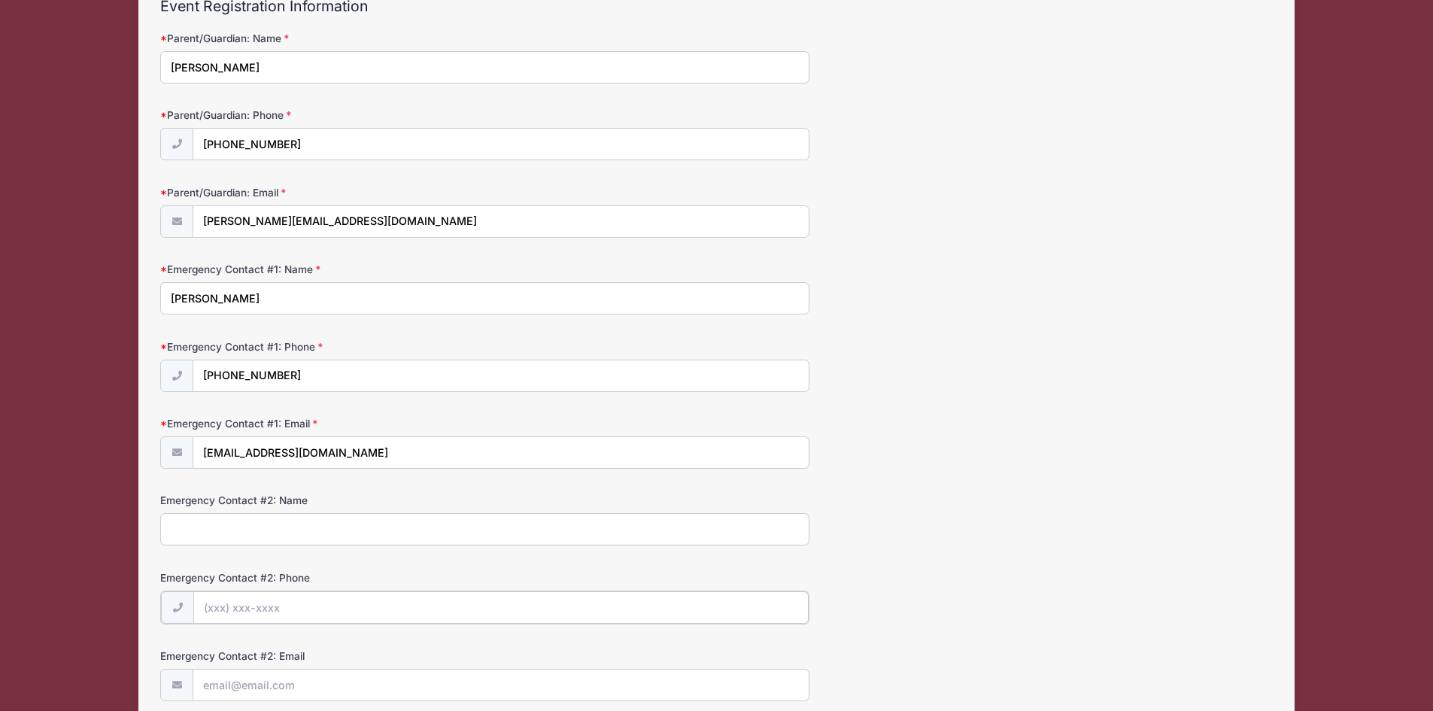
scroll to position [279, 0]
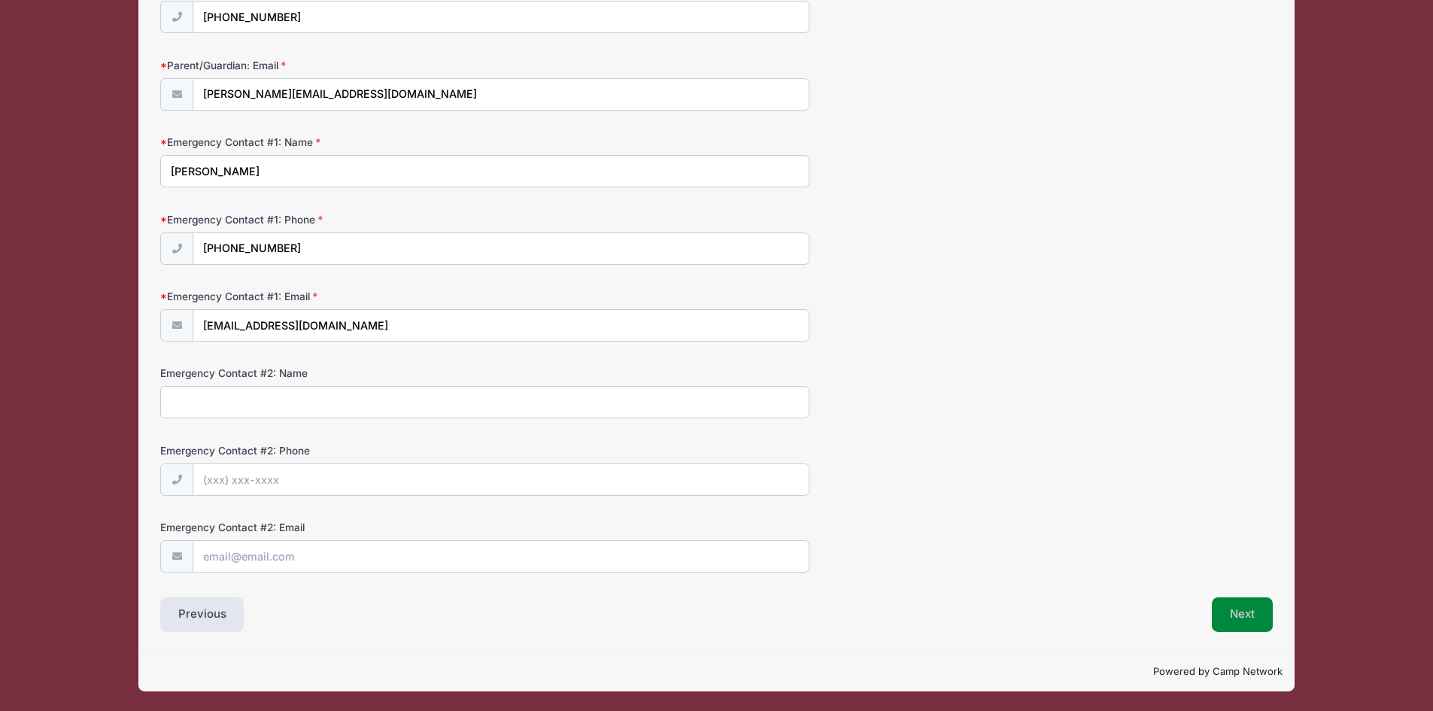
click at [1235, 611] on button "Next" at bounding box center [1242, 614] width 61 height 35
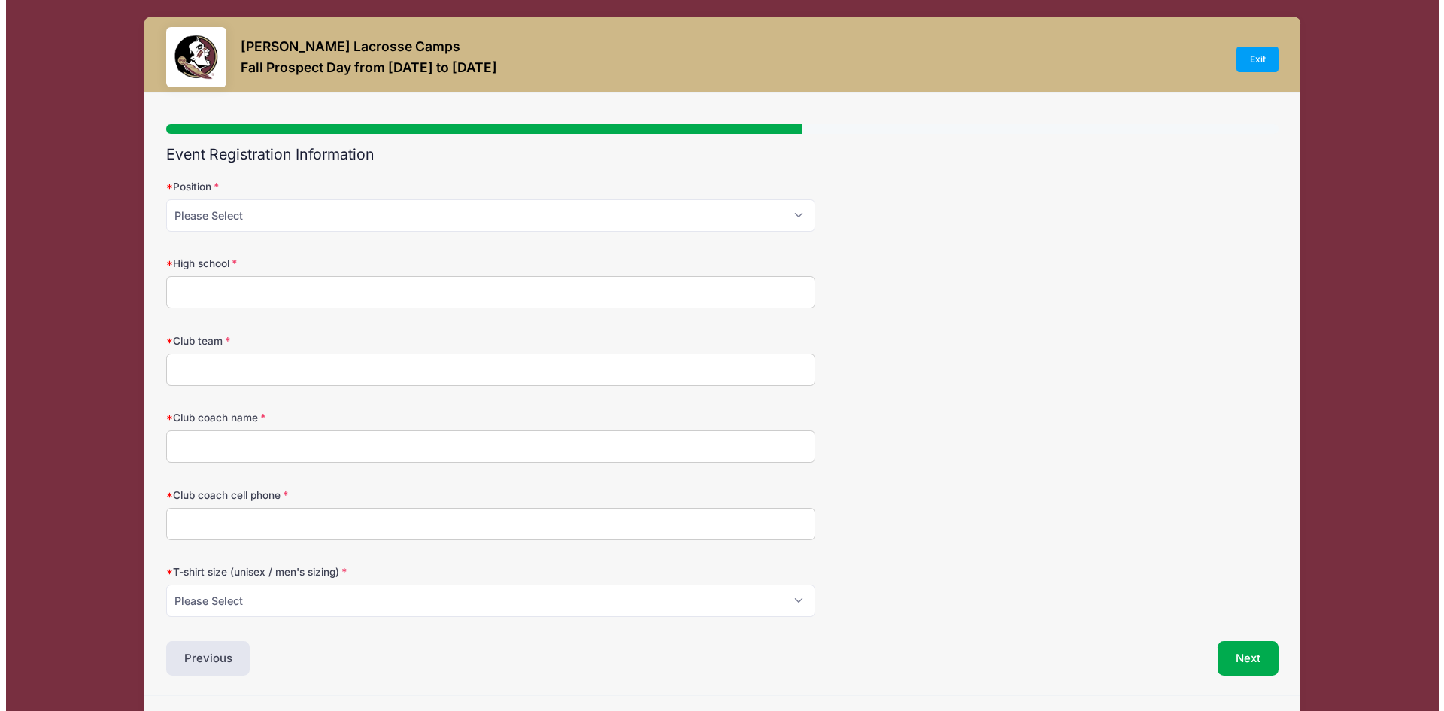
scroll to position [0, 0]
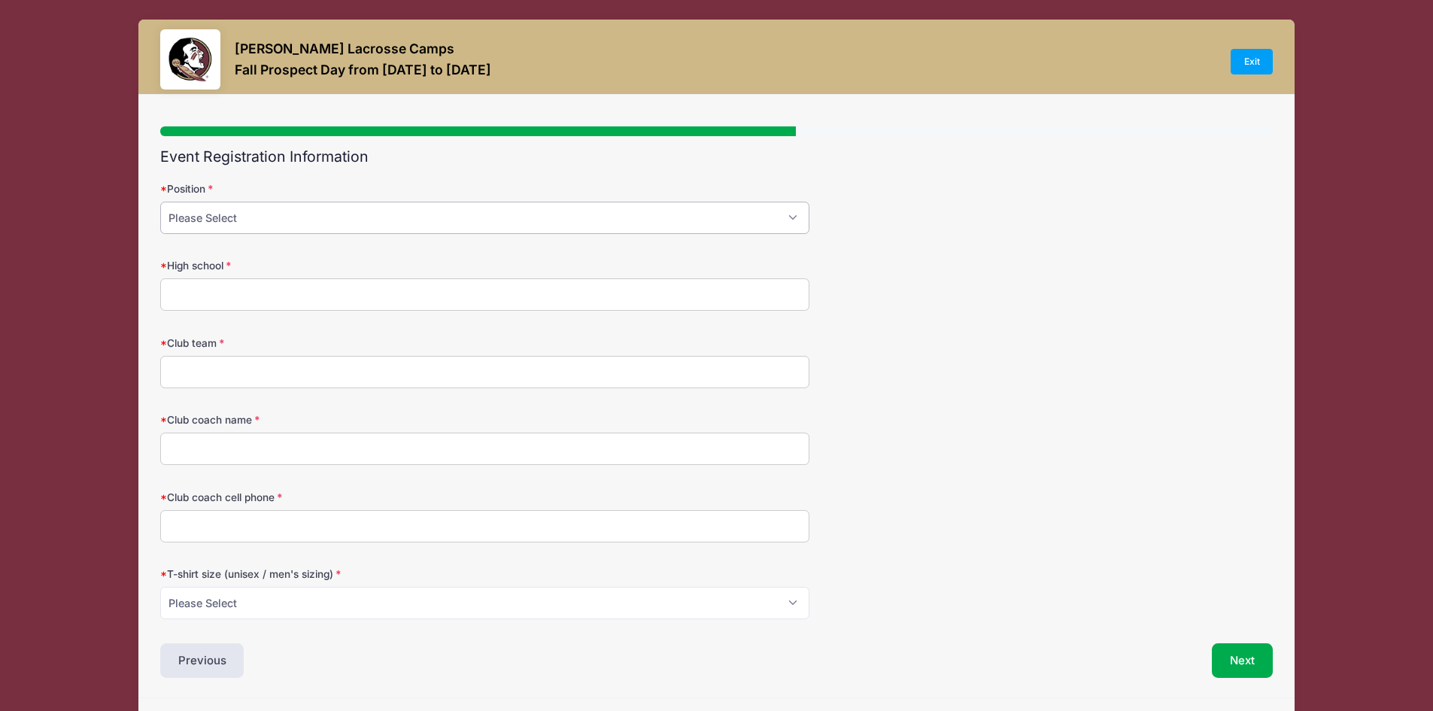
click at [495, 225] on select "Please Select Attack Midfield Defense Goalie" at bounding box center [484, 218] width 649 height 32
select select "Attack"
click at [160, 202] on select "Please Select Attack Midfield Defense Goalie" at bounding box center [484, 218] width 649 height 32
click at [393, 298] on input "High school" at bounding box center [484, 294] width 649 height 32
type input "[GEOGRAPHIC_DATA]"
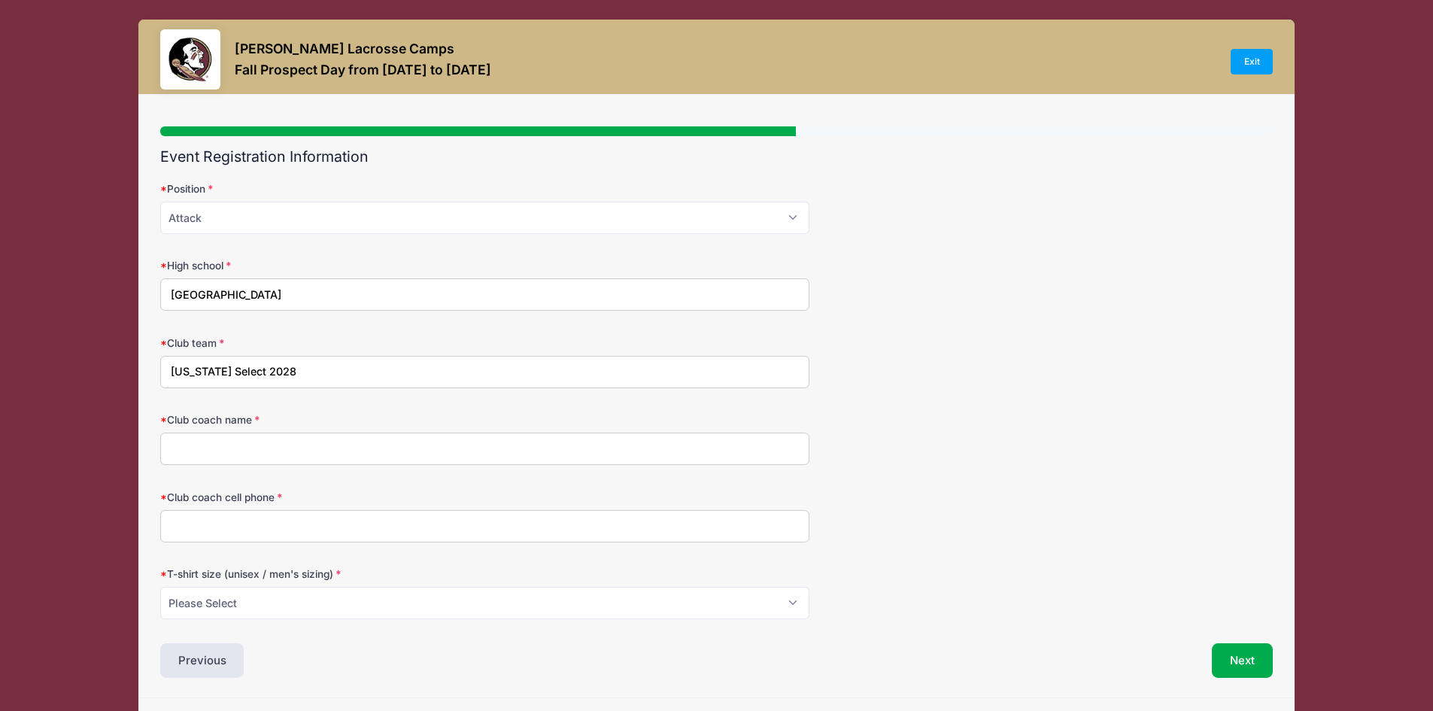
type input "[US_STATE] Select 2028"
click at [306, 454] on input "Club coach name" at bounding box center [484, 449] width 649 height 32
type input "[PERSON_NAME]"
click at [280, 528] on input "Club coach cell phone" at bounding box center [484, 526] width 649 height 32
type input "5617026009"
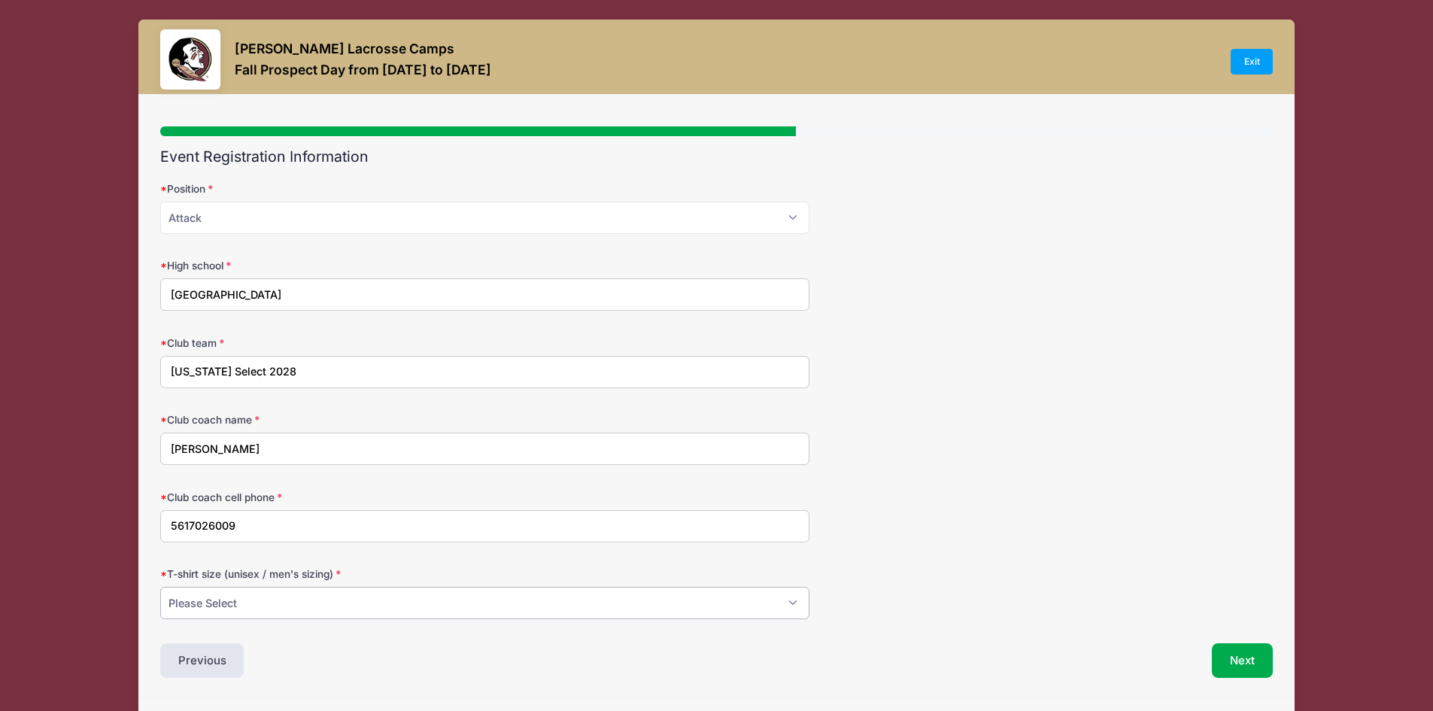
click at [348, 597] on select "Please Select Small Medium Large XL" at bounding box center [484, 603] width 649 height 32
select select "Small"
click at [160, 587] on select "Please Select Small Medium Large XL" at bounding box center [484, 603] width 649 height 32
click at [1242, 655] on button "Next" at bounding box center [1242, 660] width 61 height 35
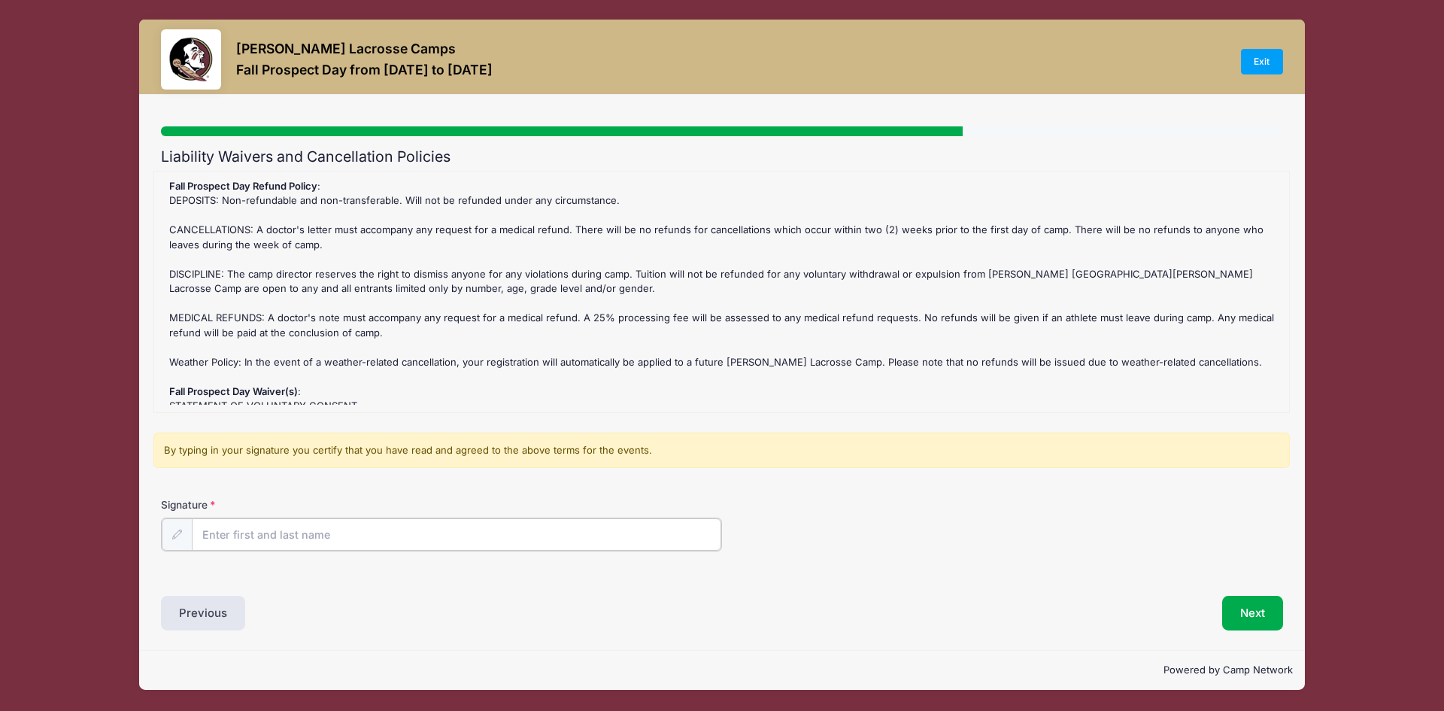
click at [384, 535] on input "Signature" at bounding box center [457, 534] width 530 height 32
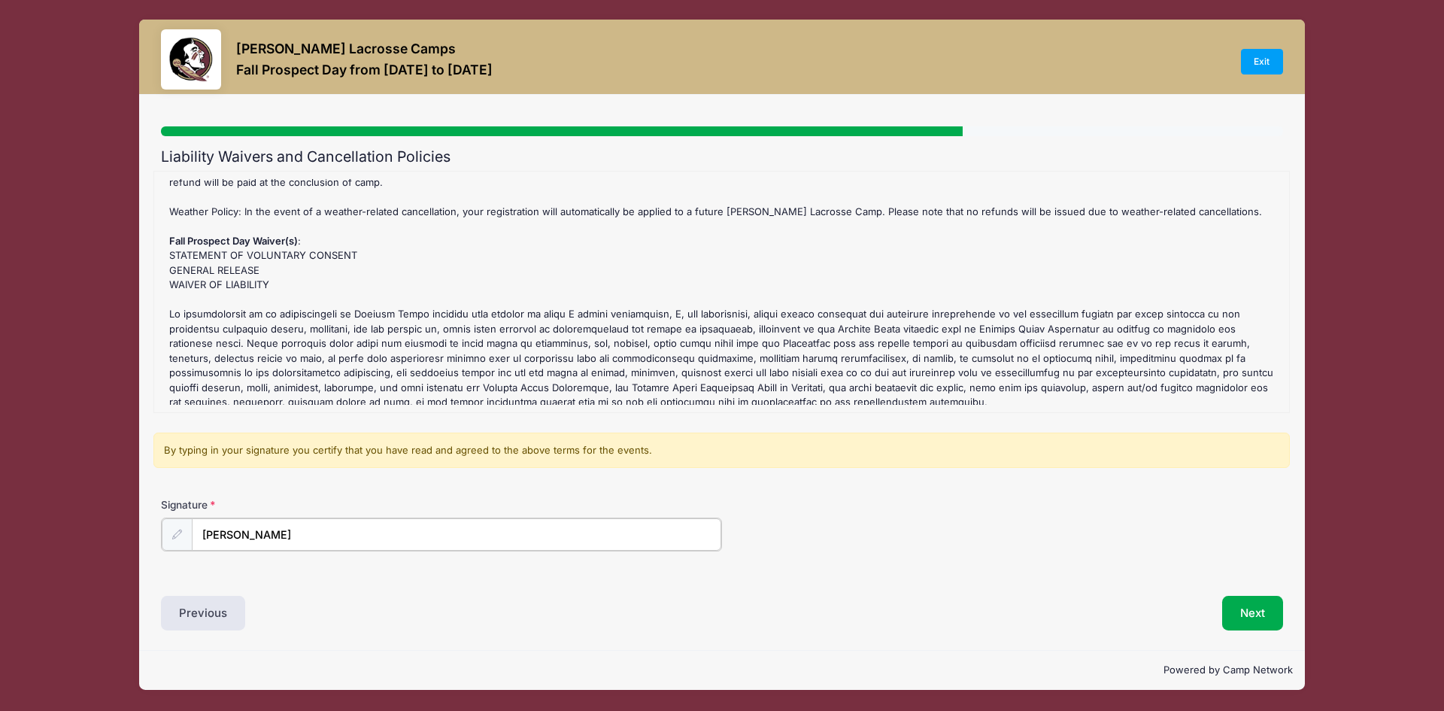
scroll to position [185, 0]
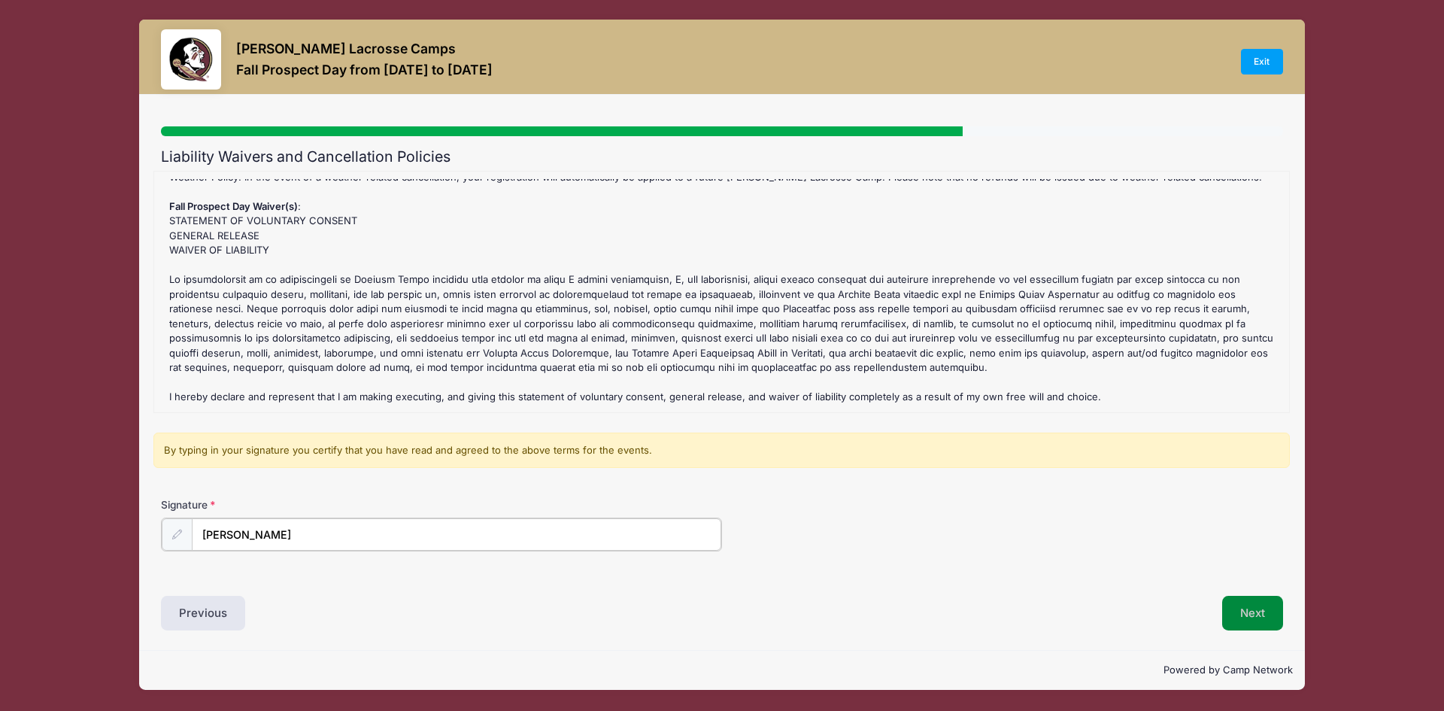
type input "[PERSON_NAME]"
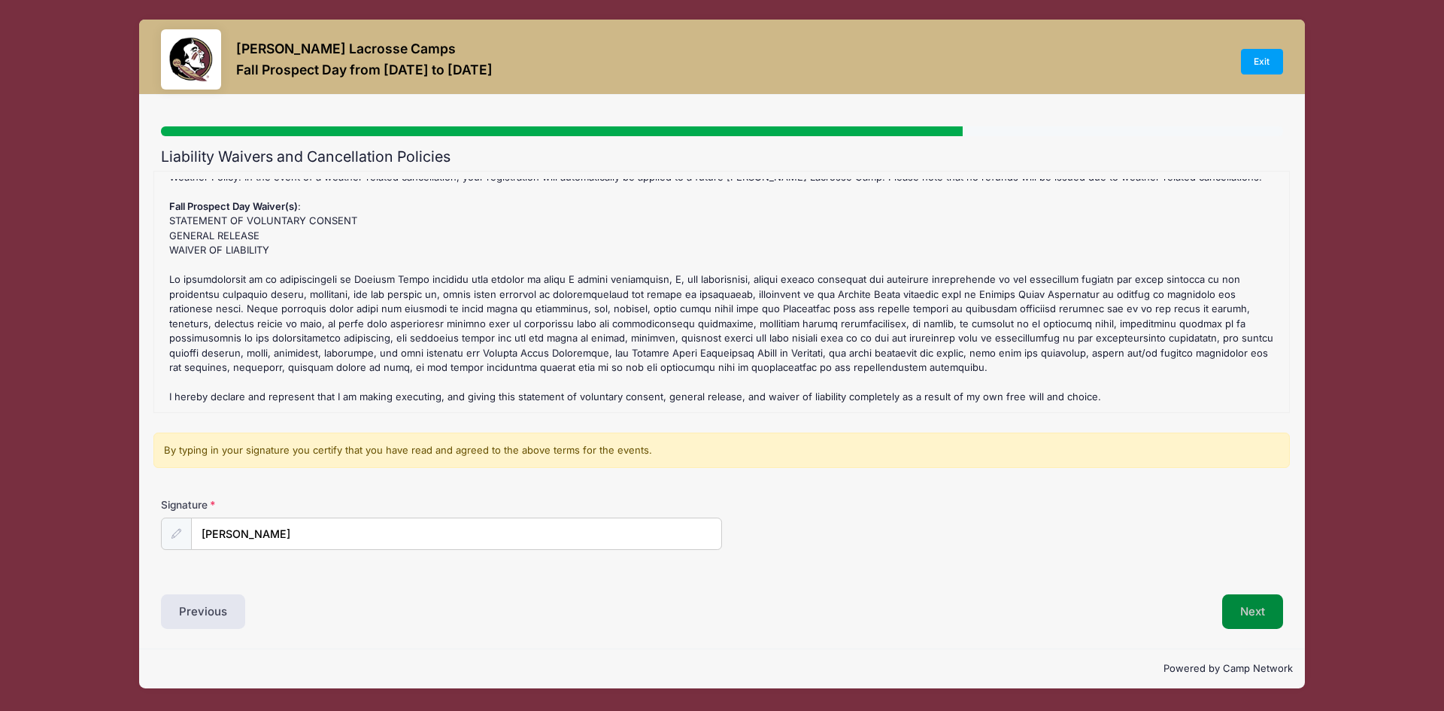
click at [1255, 616] on button "Next" at bounding box center [1253, 611] width 61 height 35
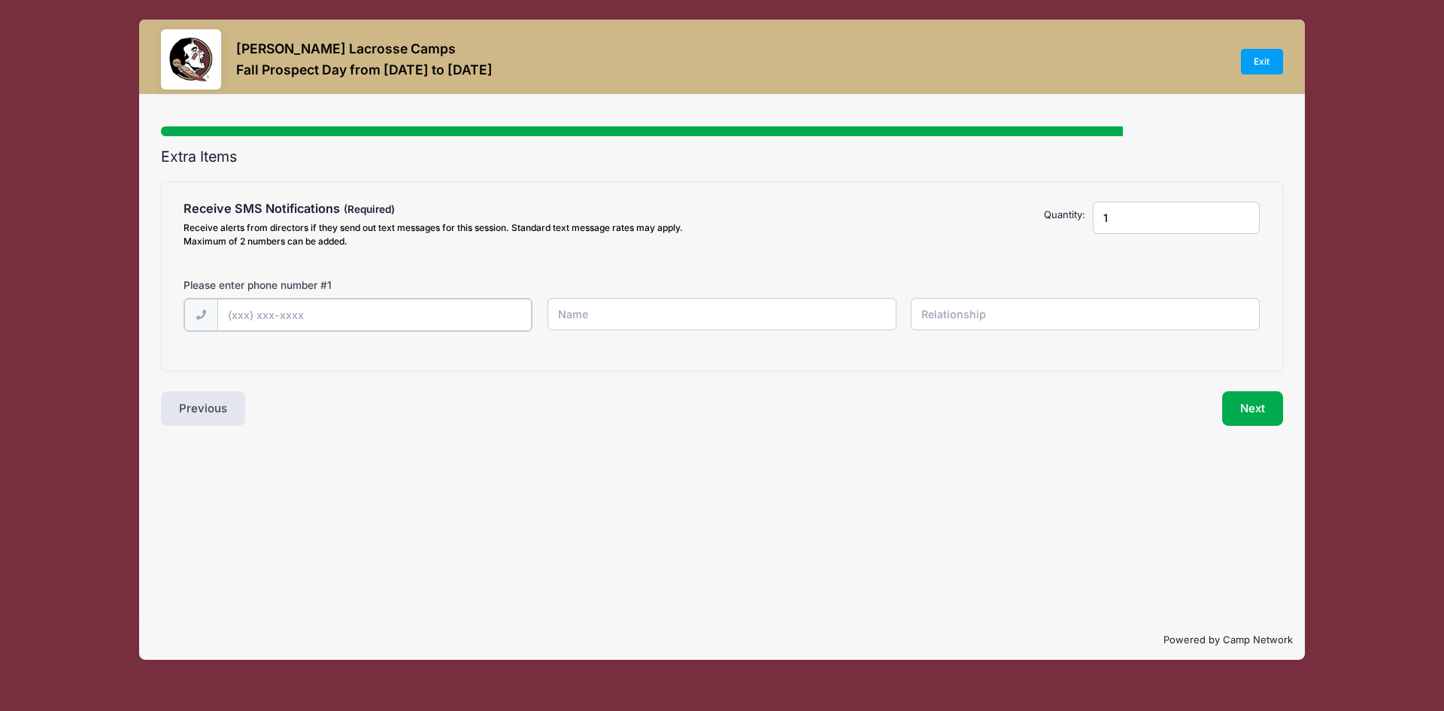
click at [300, 317] on input "text" at bounding box center [374, 315] width 315 height 32
type input "[PHONE_NUMBER]"
type input "[PERSON_NAME]"
type input "mother"
click at [1231, 408] on button "Next" at bounding box center [1253, 407] width 61 height 35
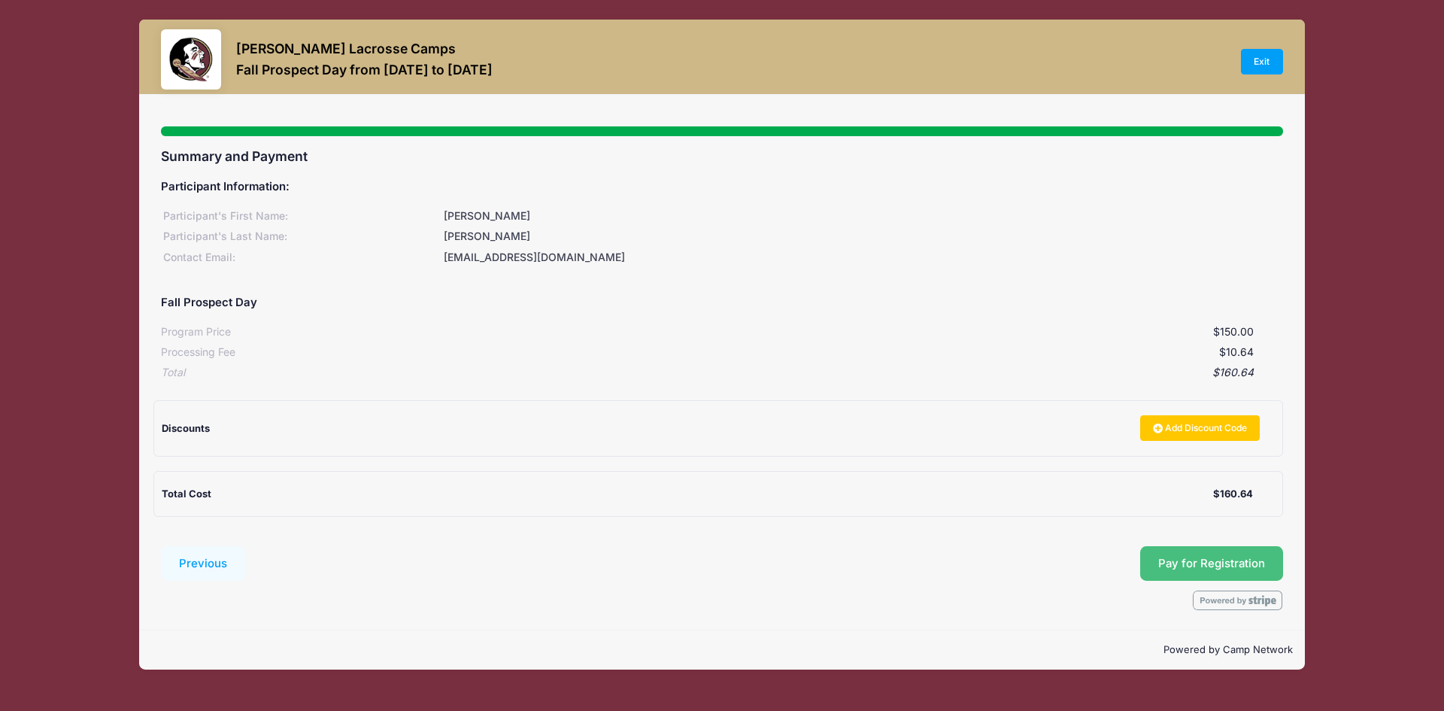
click at [1229, 570] on button "Pay for Registration" at bounding box center [1212, 563] width 143 height 35
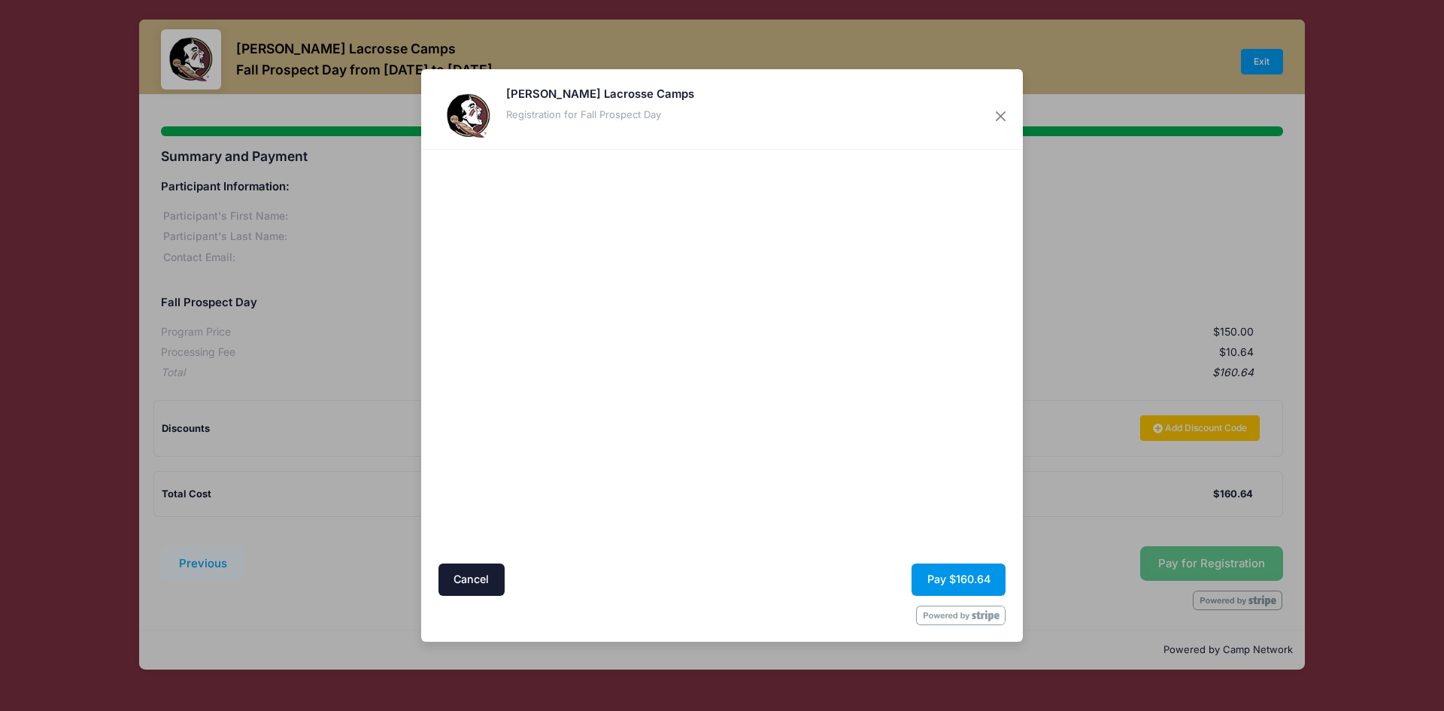
click at [957, 579] on button "Pay $160.64" at bounding box center [959, 579] width 94 height 32
